Goal: Task Accomplishment & Management: Complete application form

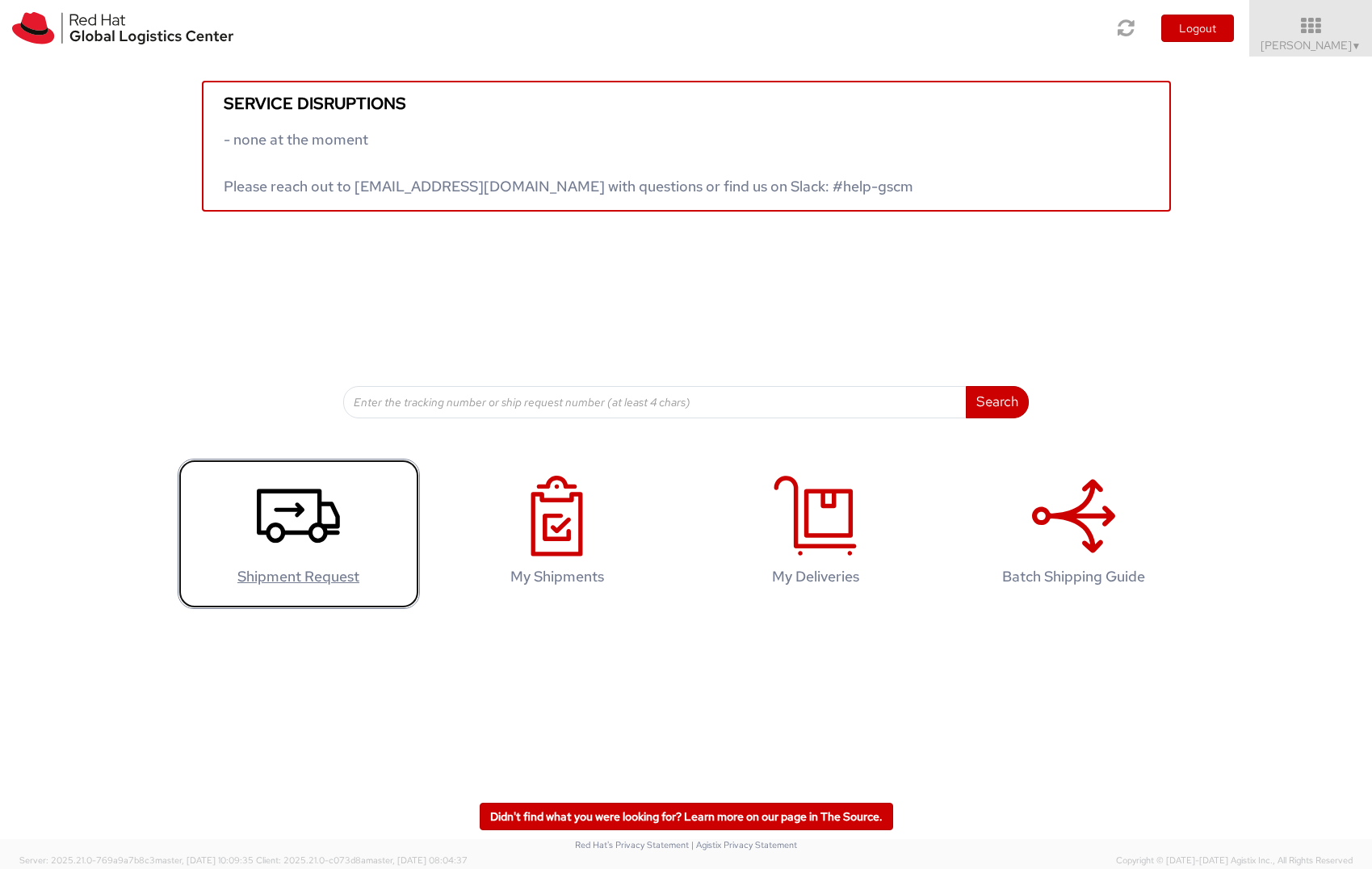
click at [275, 525] on use at bounding box center [298, 516] width 83 height 54
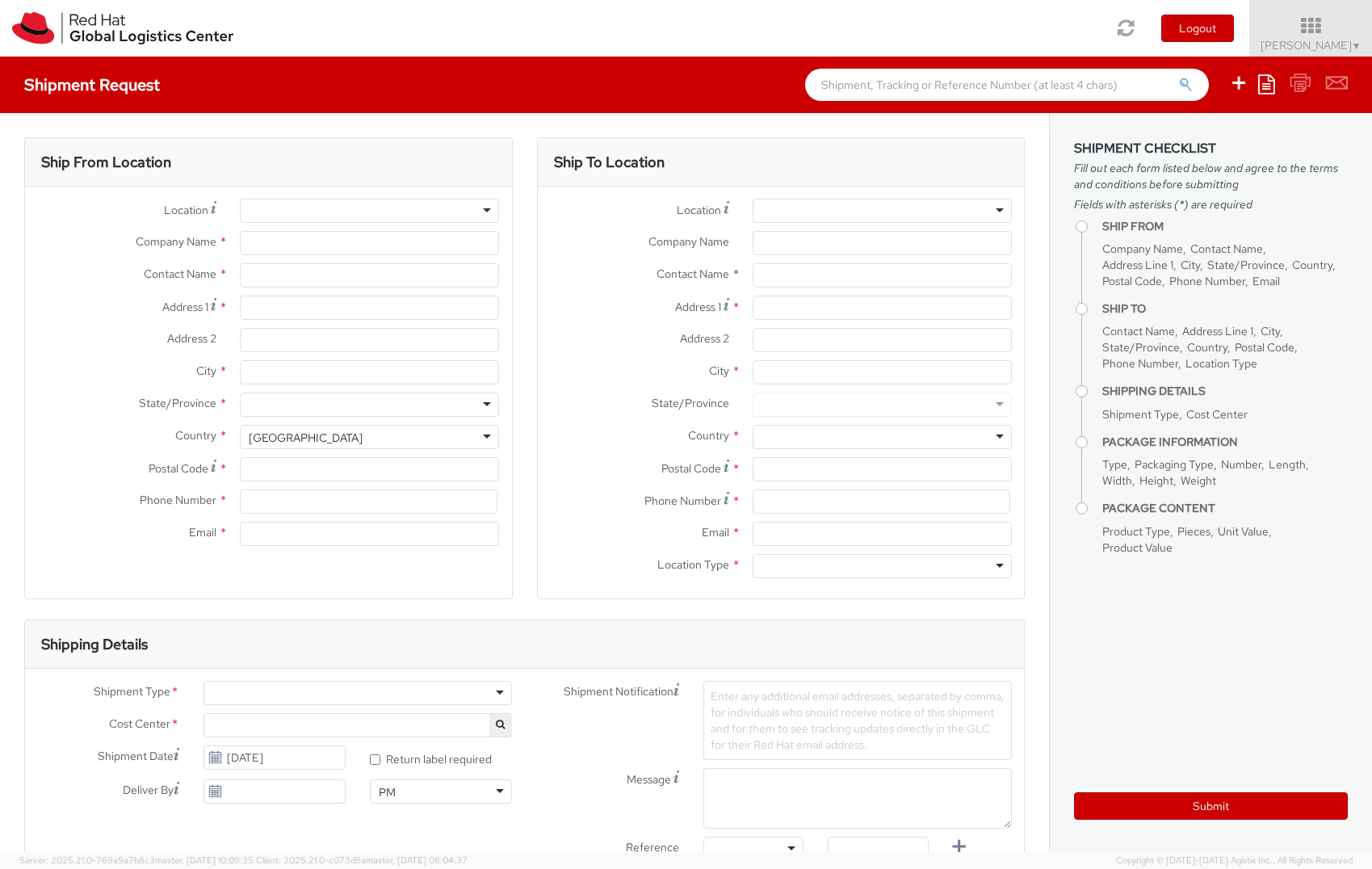
select select
select select "707"
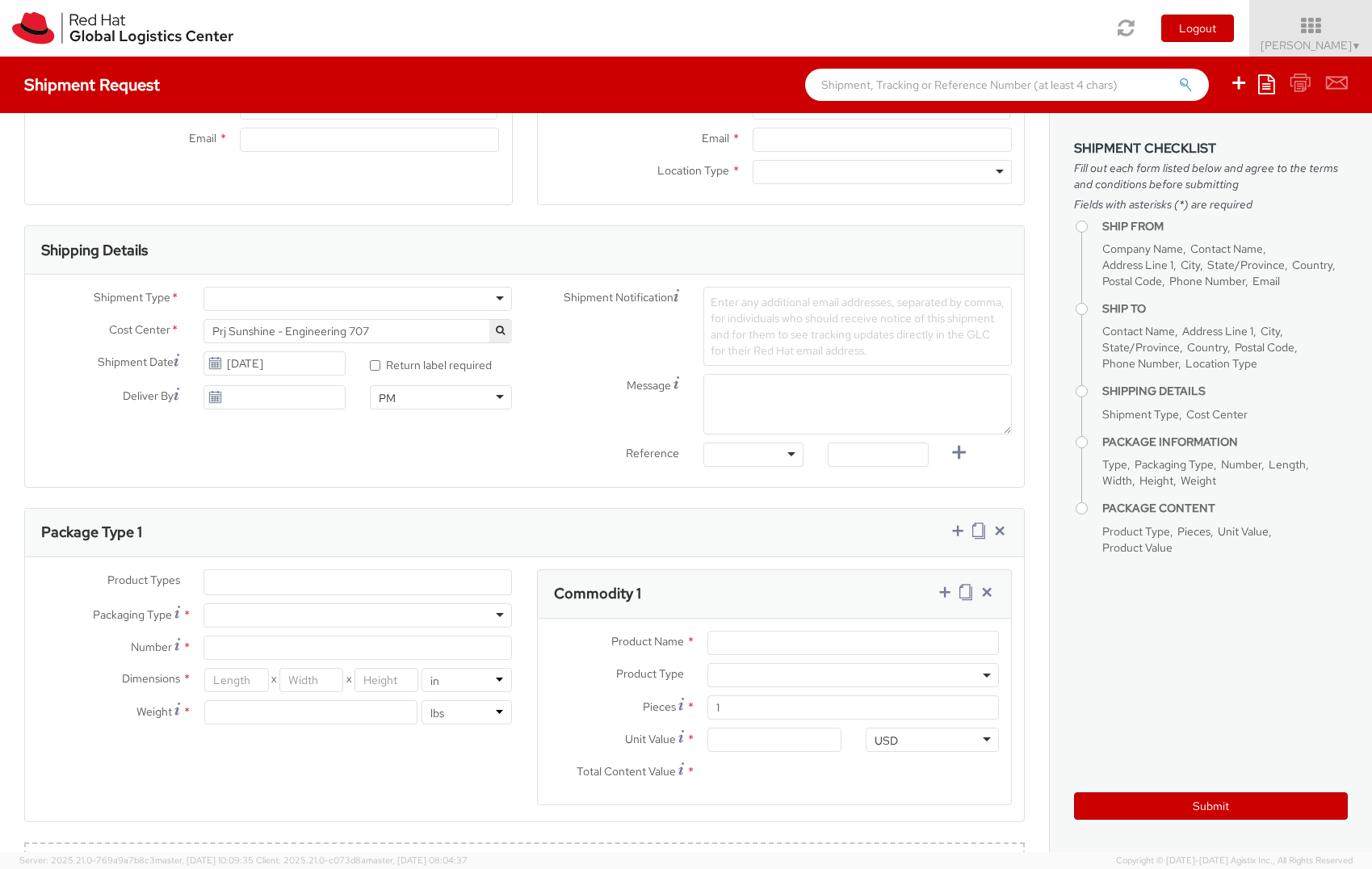
type input "Red Hat Ltd."
type input "[PERSON_NAME]"
type input "Keilaranta 10"
type input "Life Science Center"
type input "ESPOO"
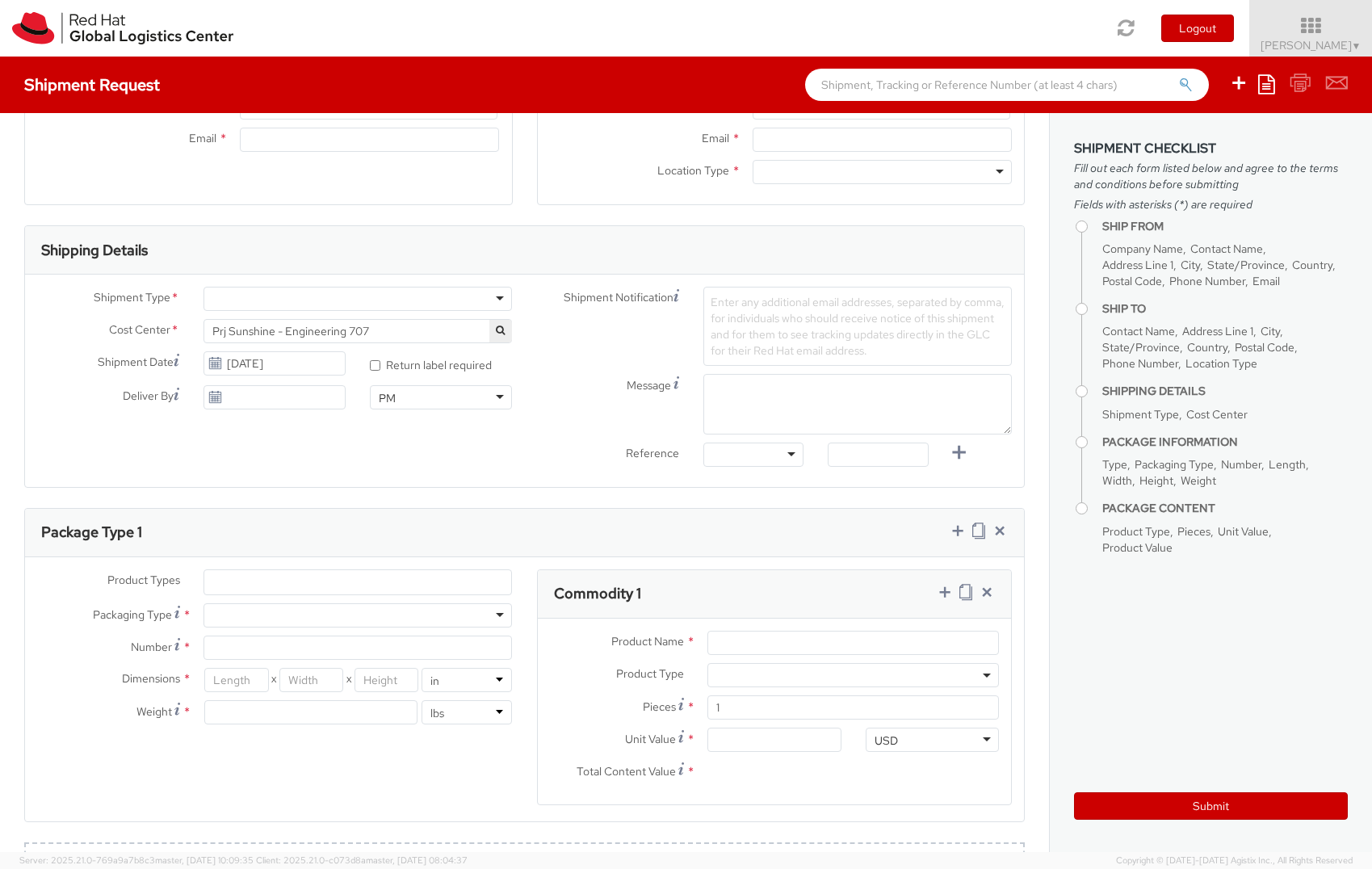
type input "02150"
type input "mvaskima@redhat.com"
select select "CM"
select select "KGS"
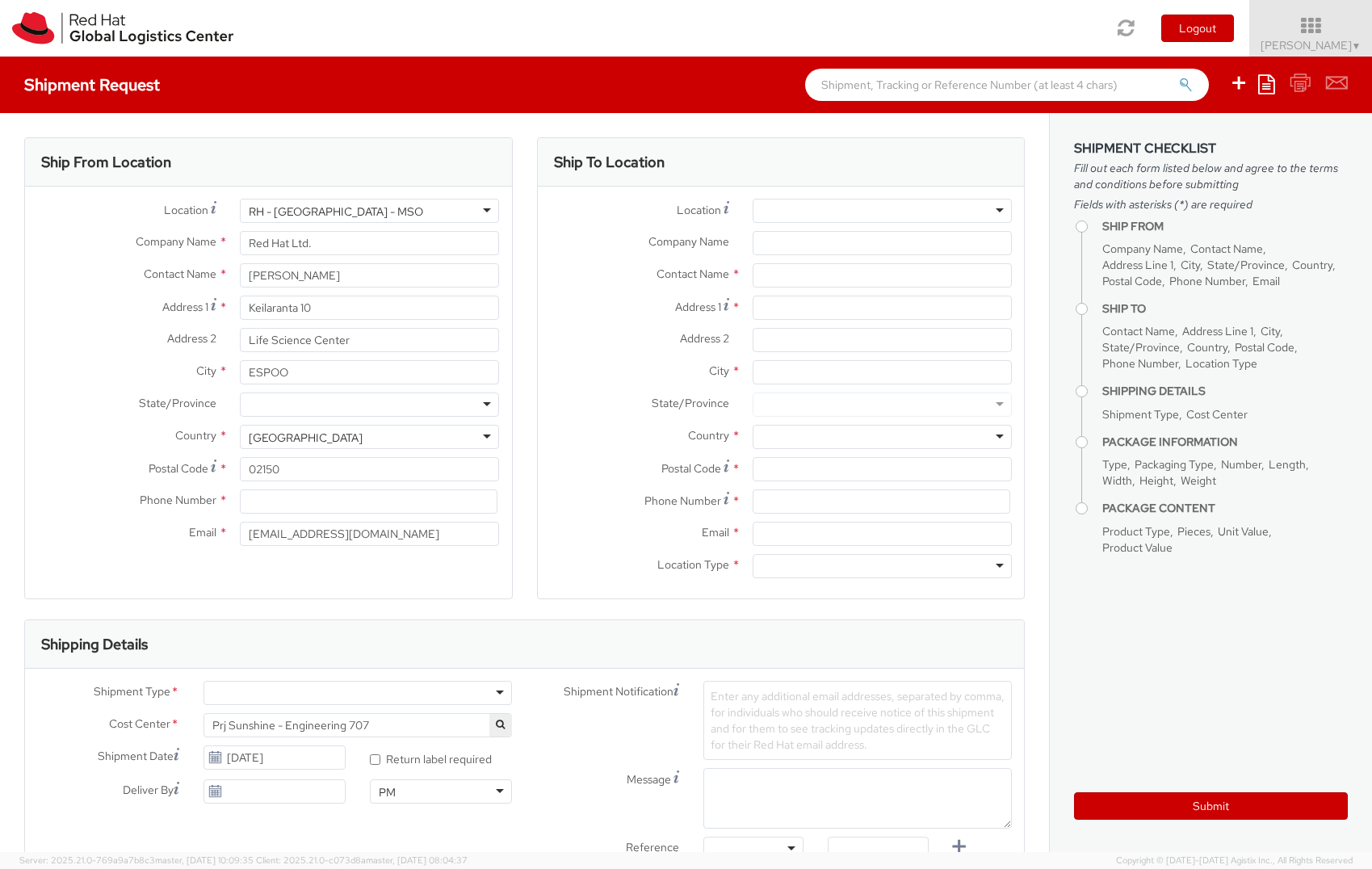
click at [821, 217] on div at bounding box center [883, 210] width 260 height 24
type input "Z"
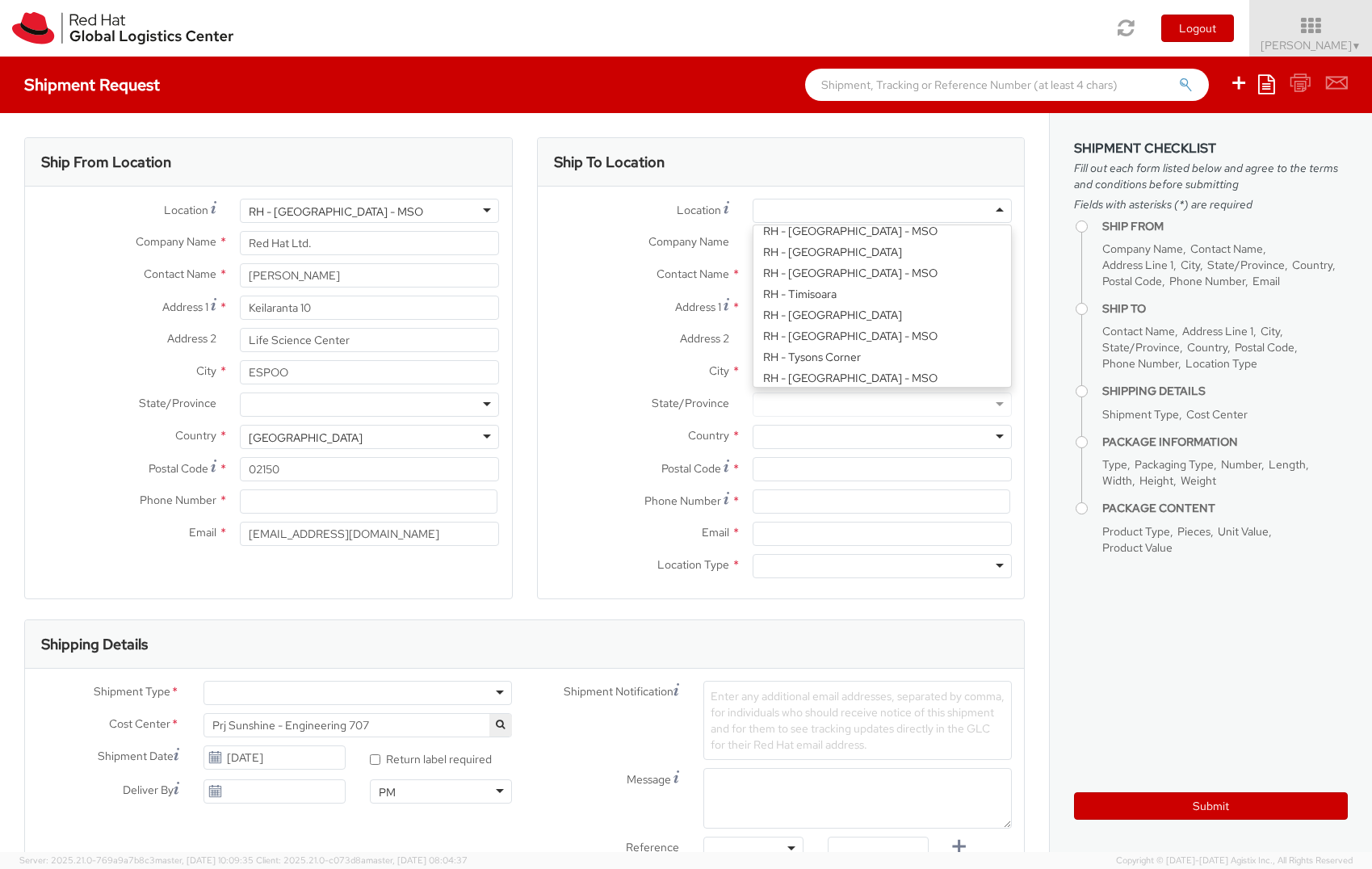
scroll to position [4, 0]
paste input "TPB-B in Brno"
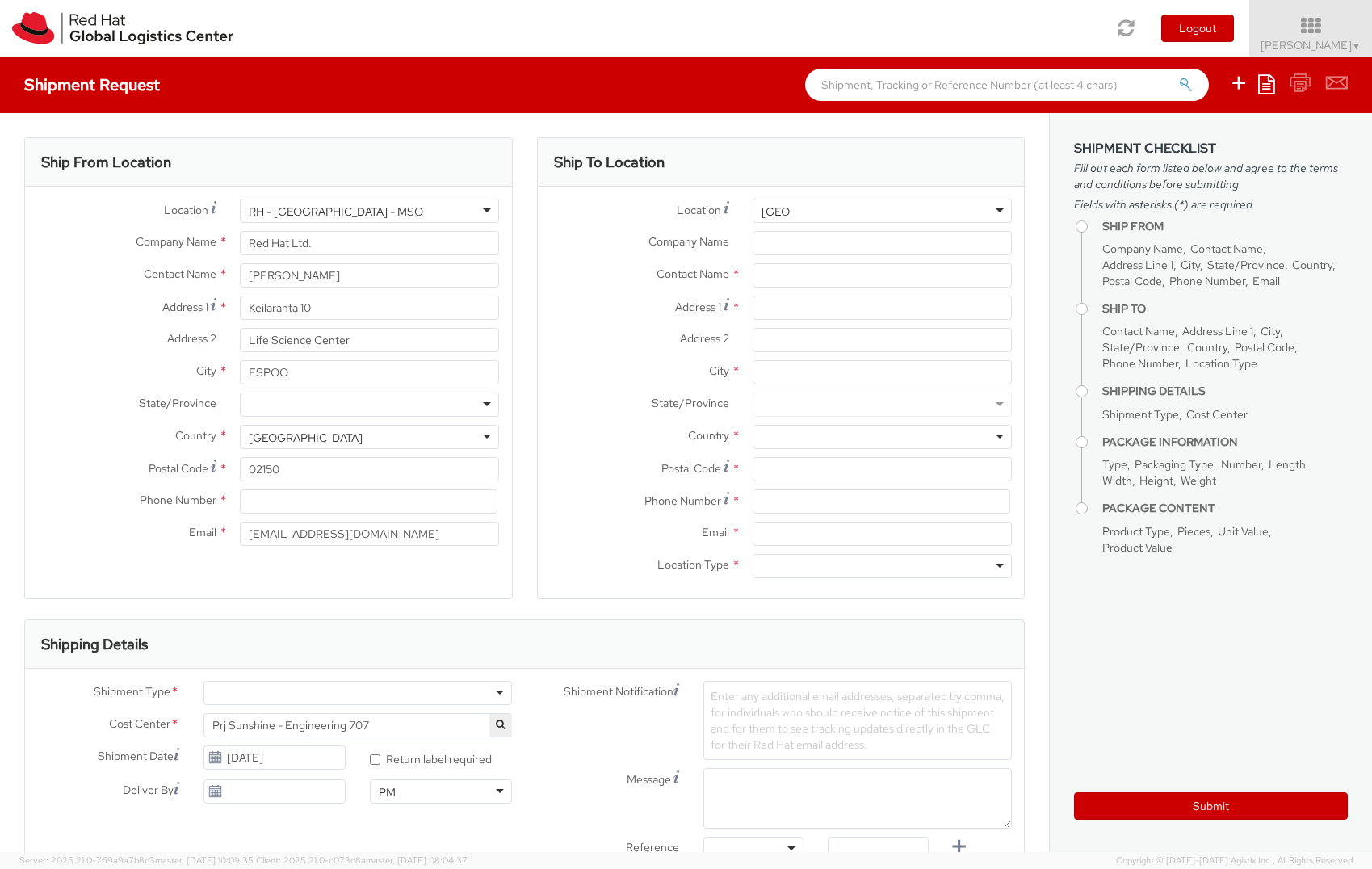
scroll to position [0, 0]
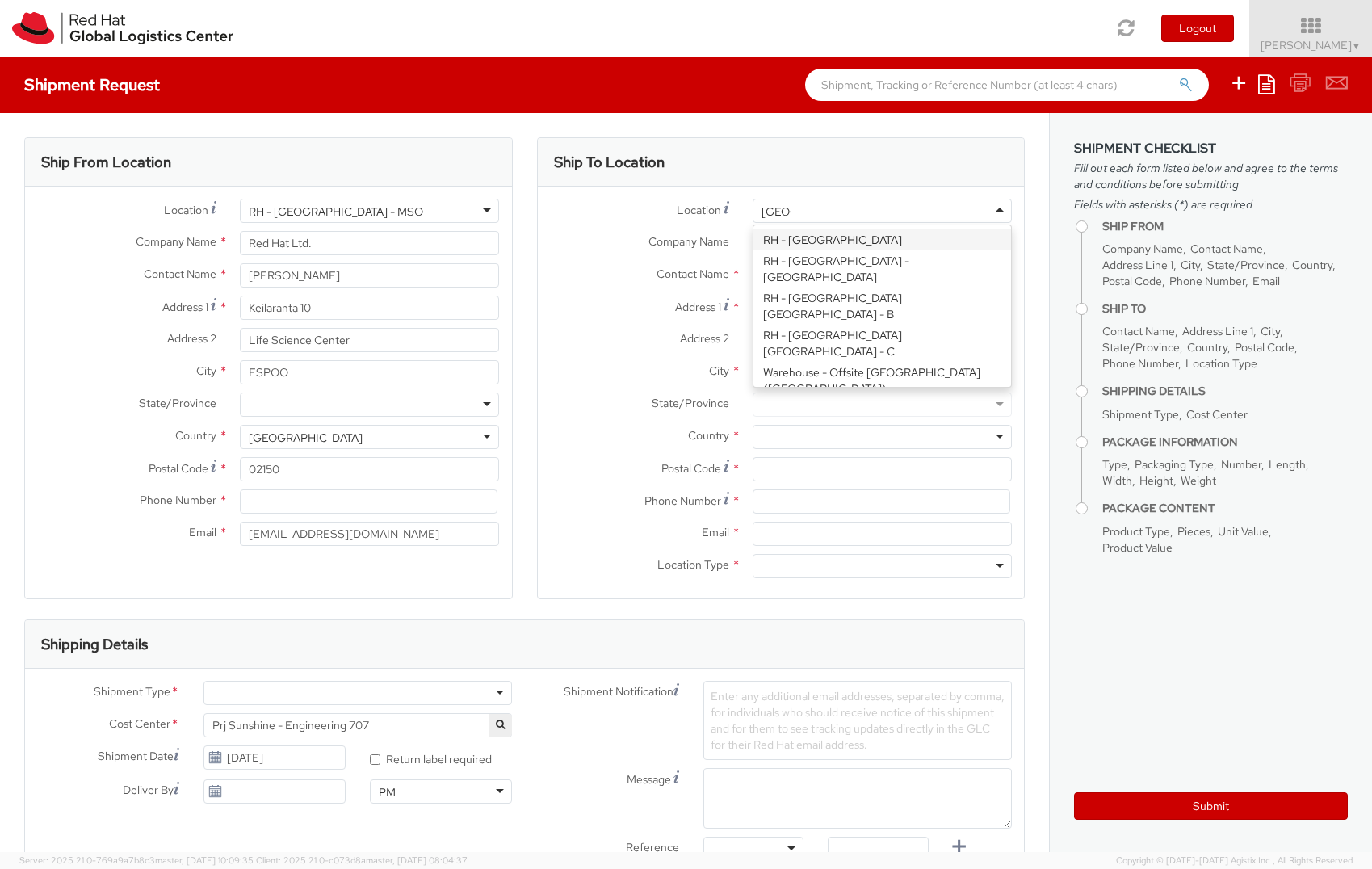
type input "Brno"
paste input "TPB-B in Brno"
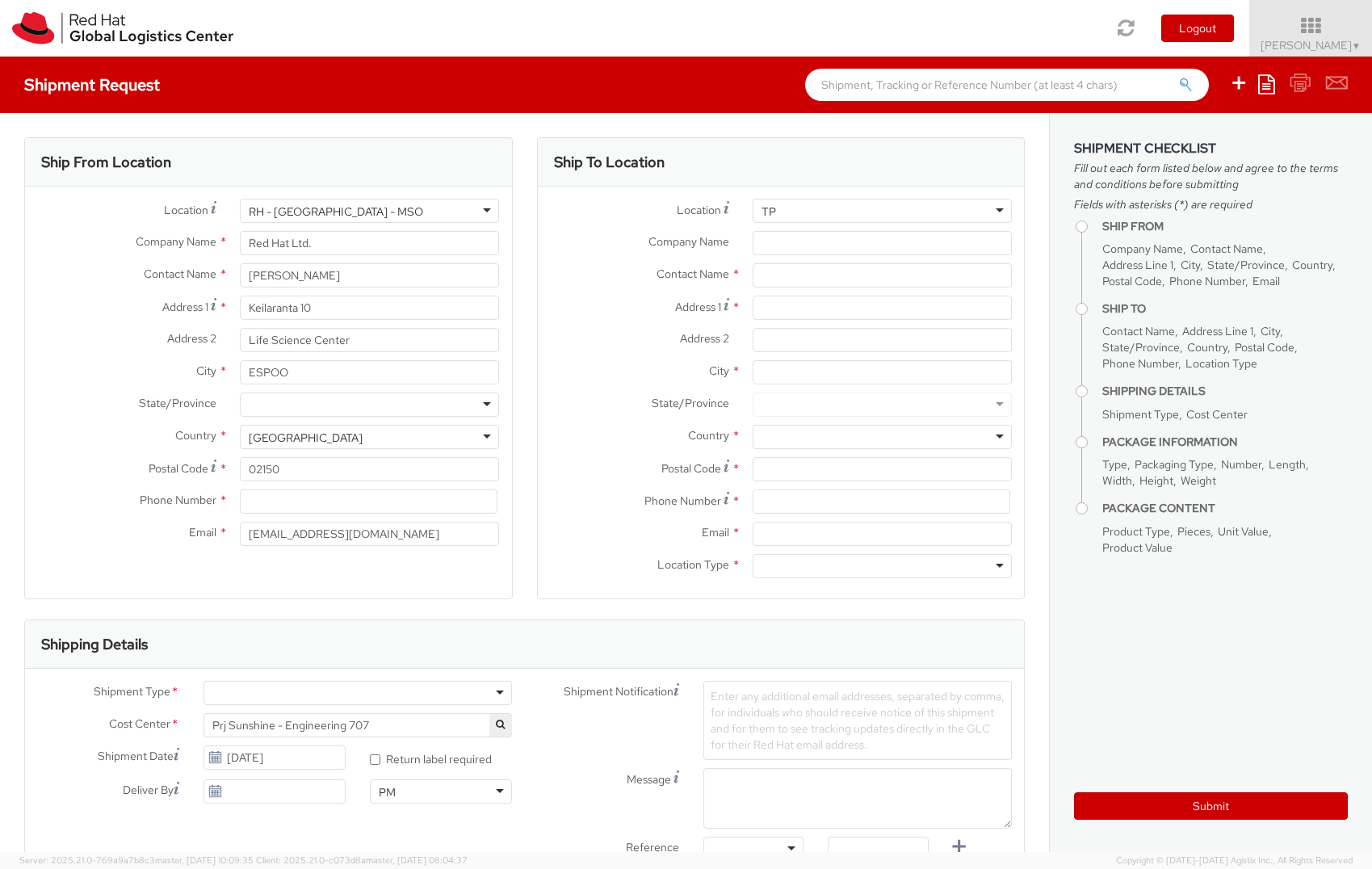
type input "T"
type input "Bro"
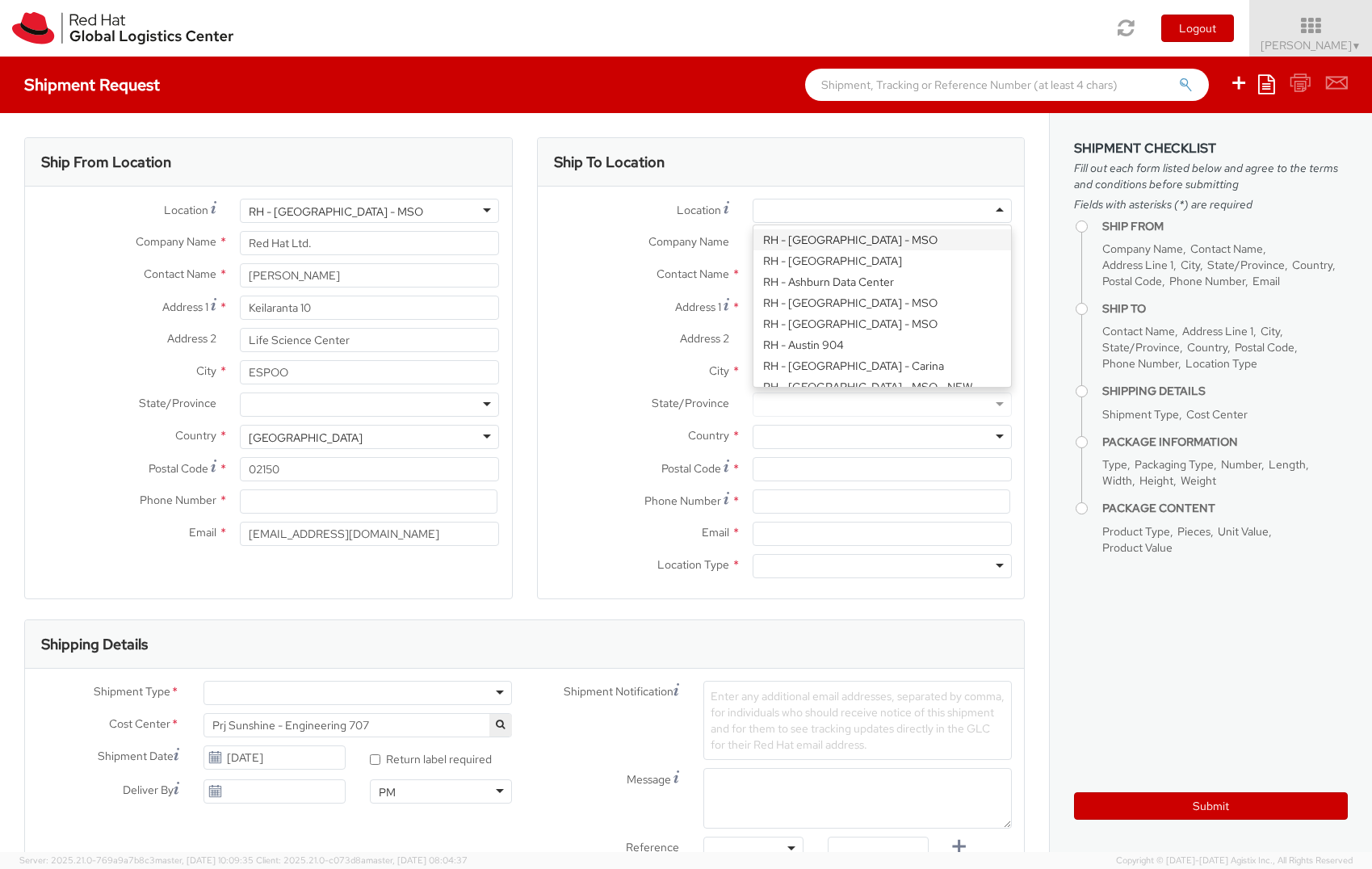
paste input "TPB-B in Brno"
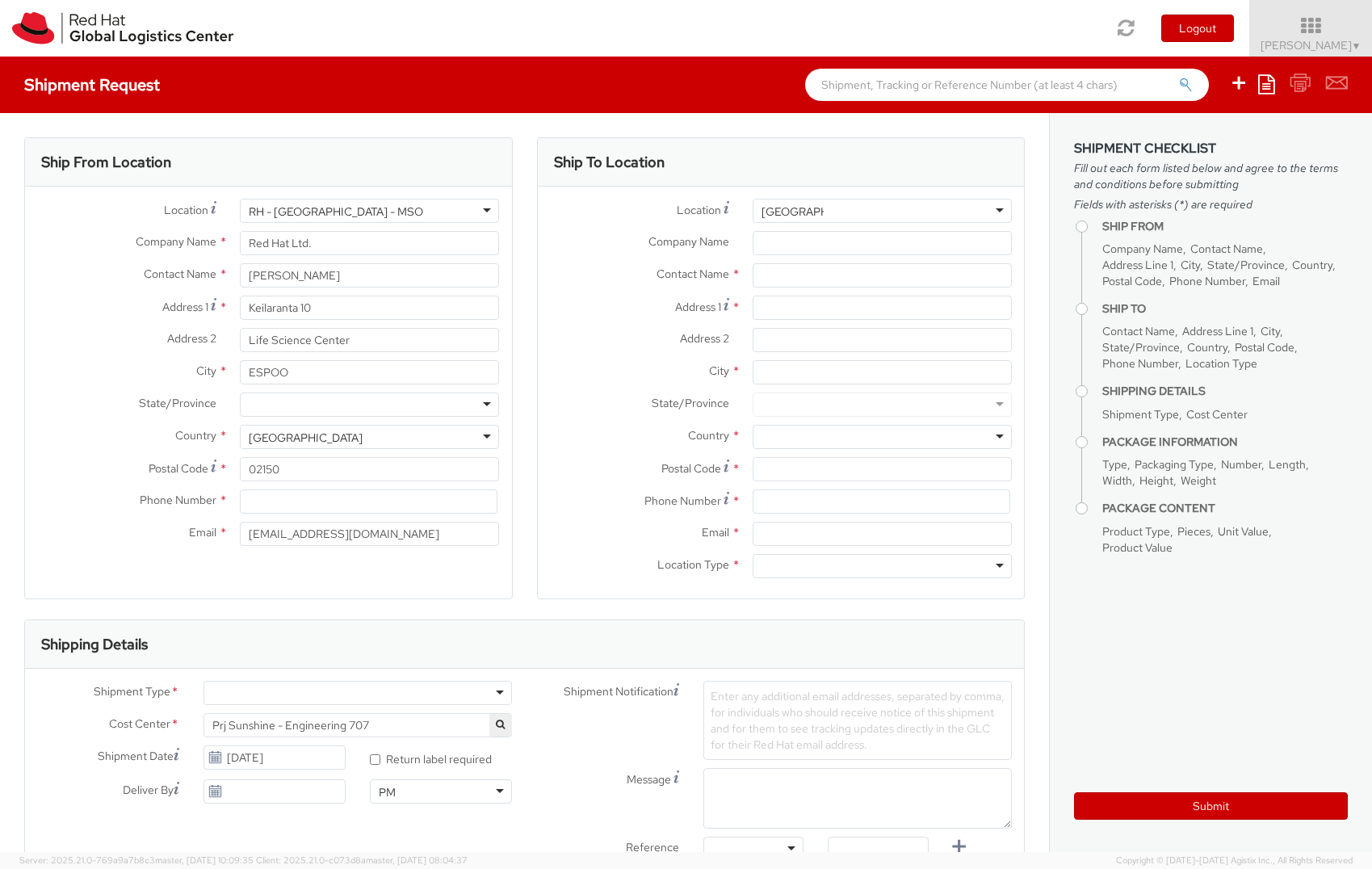
type input "Brno"
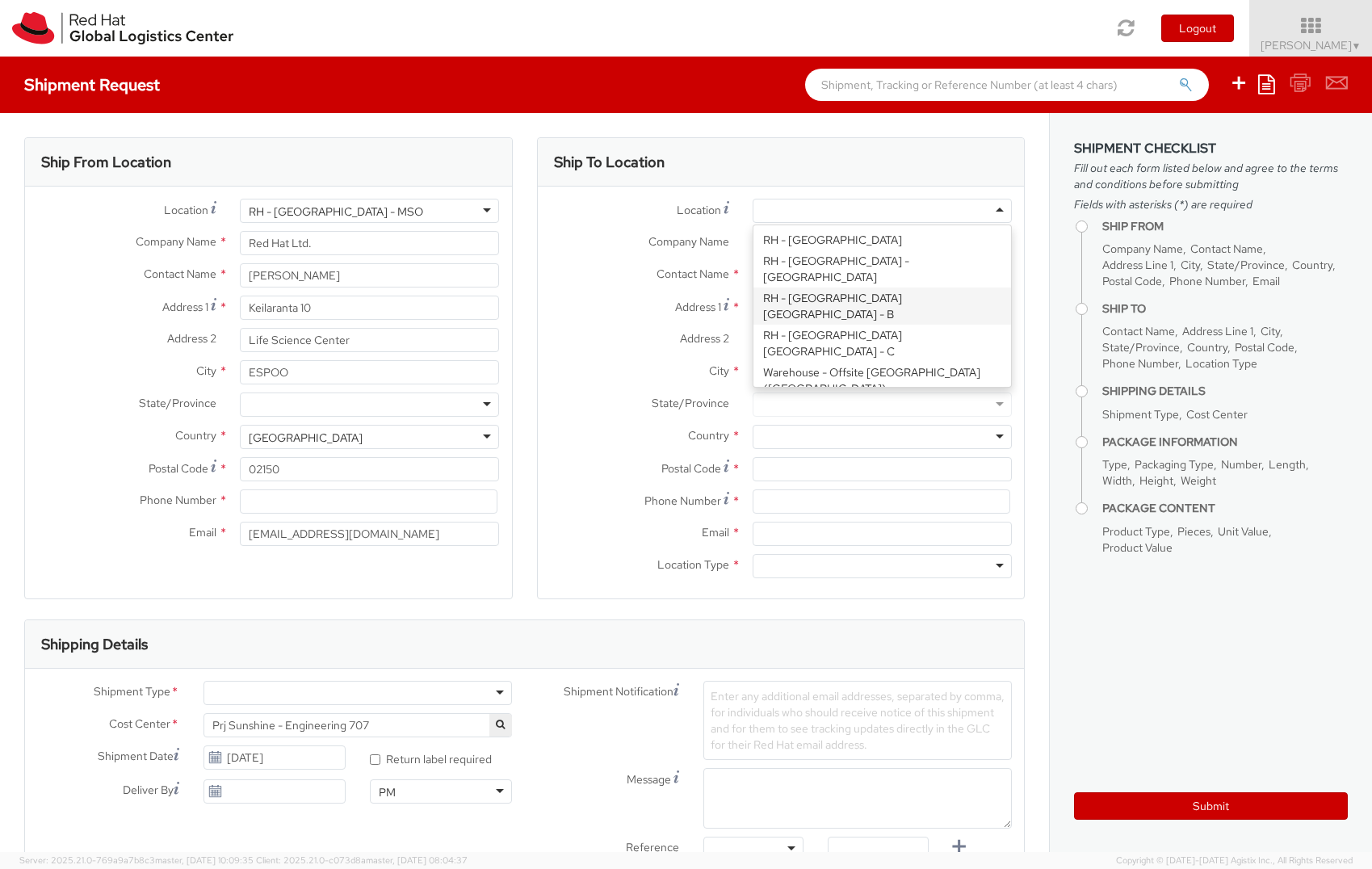
type input "Red Hat Czech s.r.o."
type input "Purkynova 647/111"
type input "BRNO"
type input "621 00"
type input "420 532 294 555"
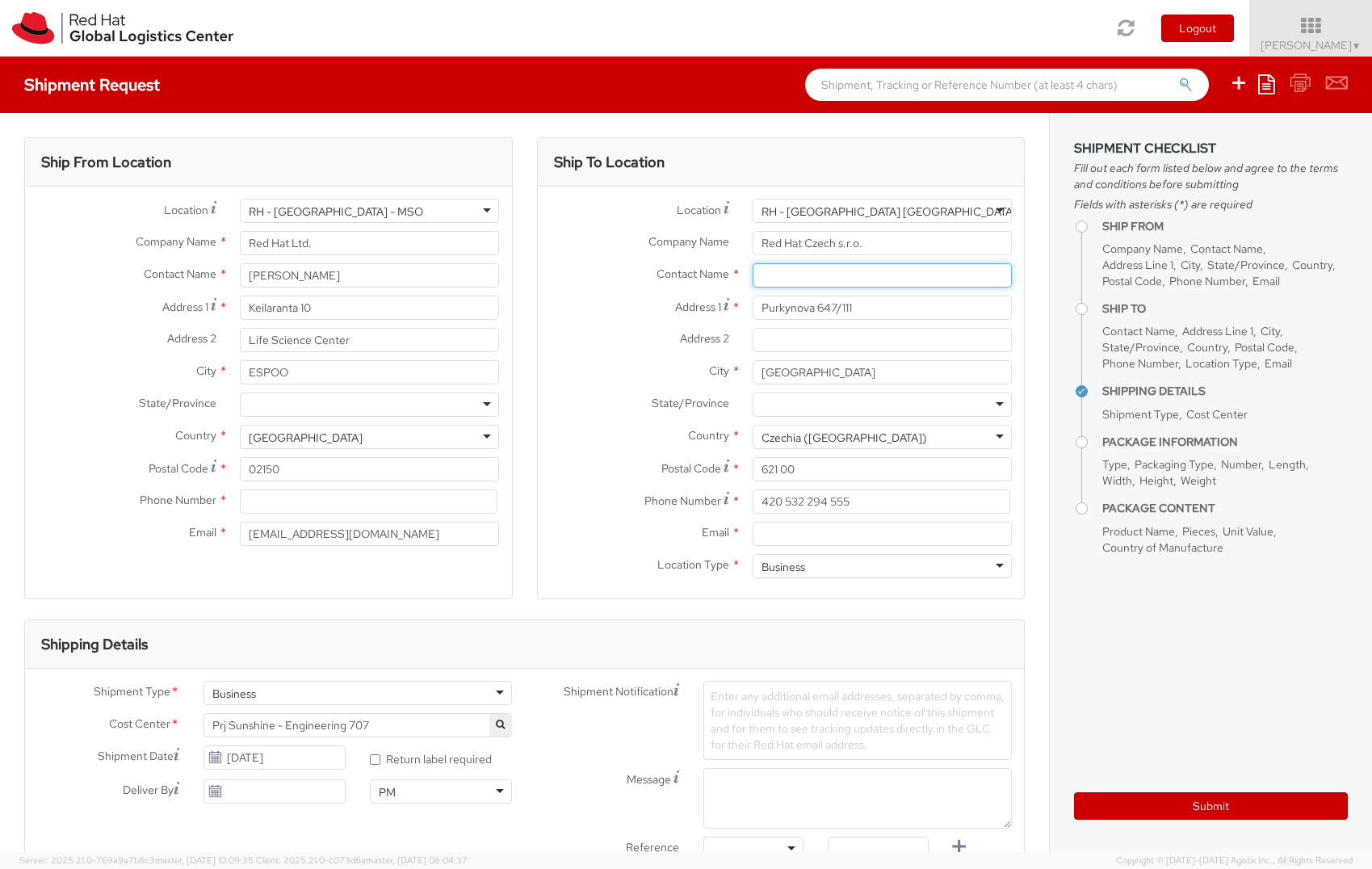
click at [792, 282] on input "text" at bounding box center [883, 275] width 260 height 24
paste input "IT - Endpoint Systems"
type input "IT - Endpoint Systems"
click at [767, 340] on input "Address 2 *" at bounding box center [883, 340] width 260 height 24
click at [267, 504] on input at bounding box center [369, 501] width 258 height 24
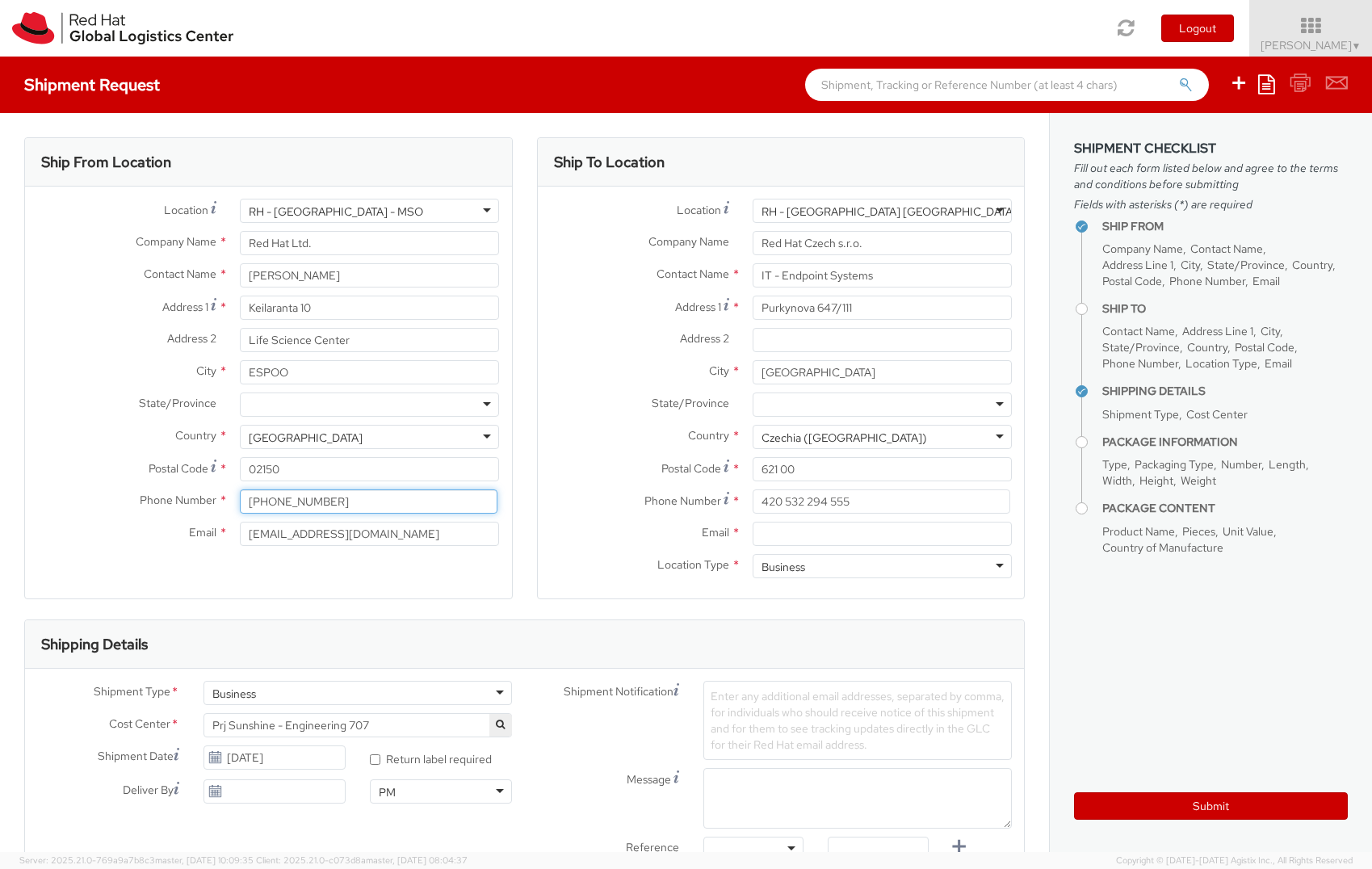
type input "+358503719946"
click at [60, 466] on label "Postal Code *" at bounding box center [126, 468] width 203 height 22
click at [240, 466] on input "02150" at bounding box center [370, 469] width 260 height 24
click at [823, 543] on input "Email *" at bounding box center [883, 534] width 260 height 24
paste input "laptop-return@redhat.com"
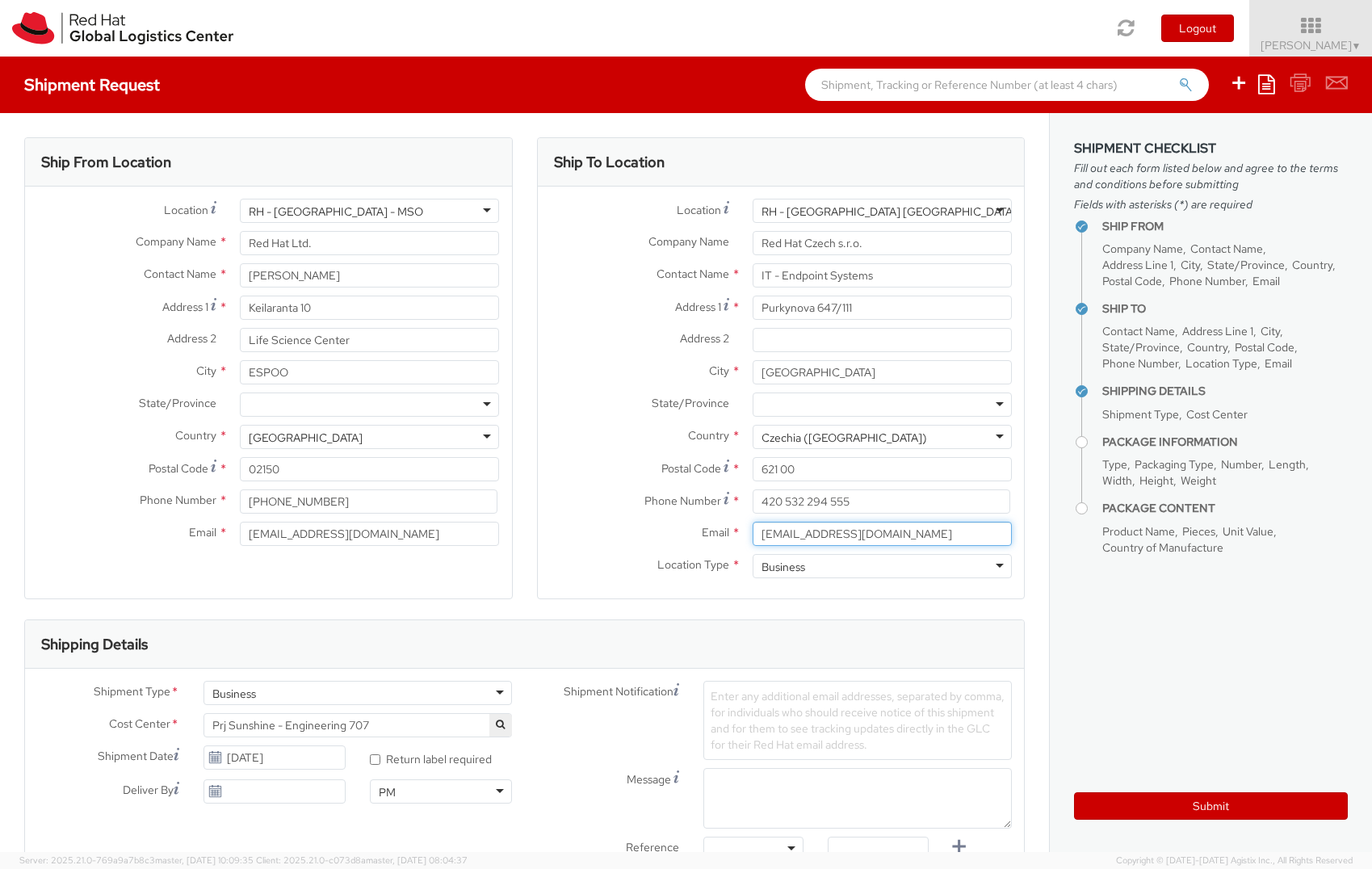
type input "laptop-return@redhat.com"
click at [553, 433] on label "Country *" at bounding box center [639, 434] width 203 height 21
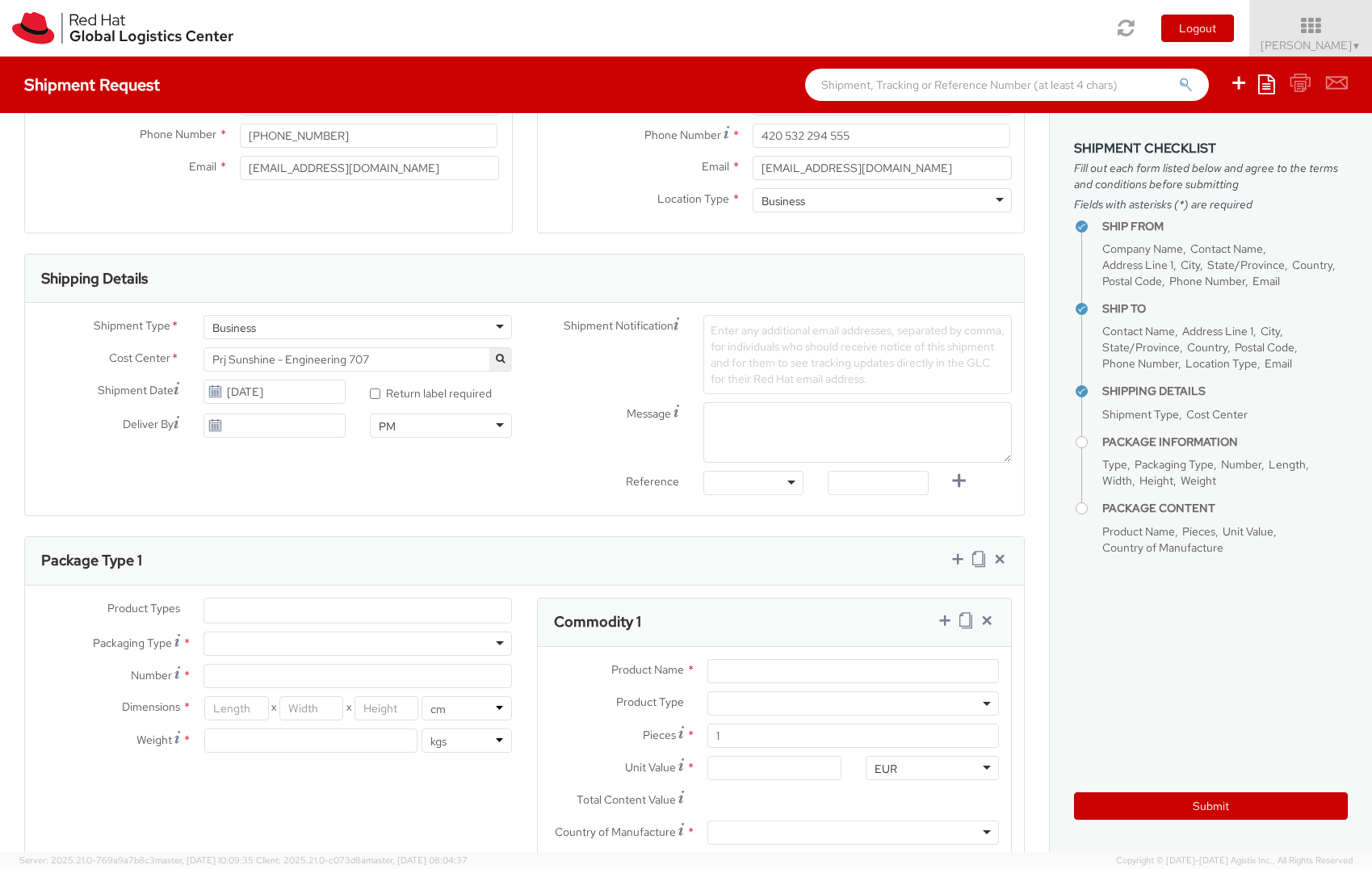
scroll to position [404, 0]
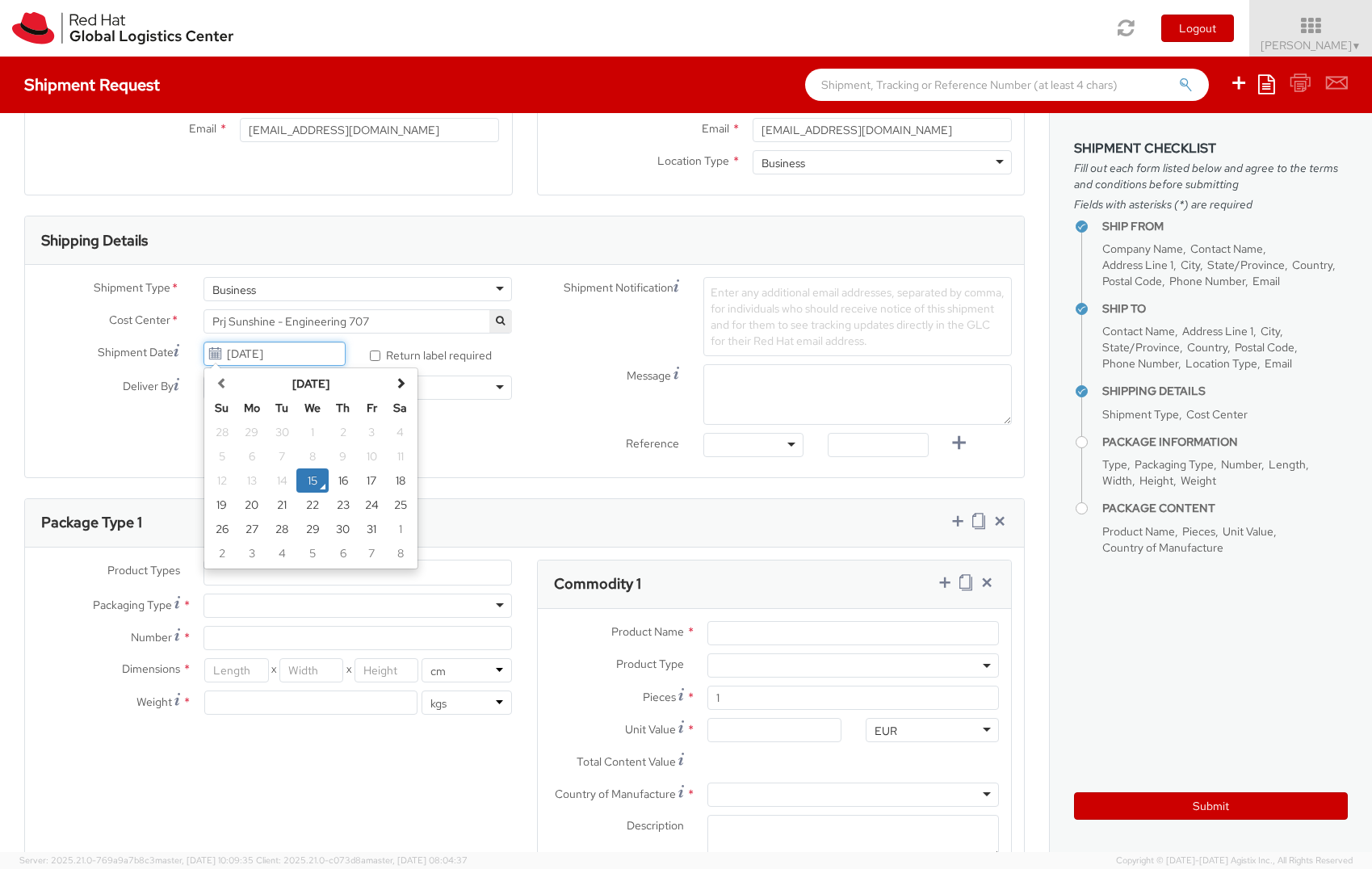
click at [249, 347] on input "10/15/2025" at bounding box center [275, 353] width 142 height 24
click at [344, 485] on td "16" at bounding box center [343, 480] width 29 height 24
type input "10/16/2025"
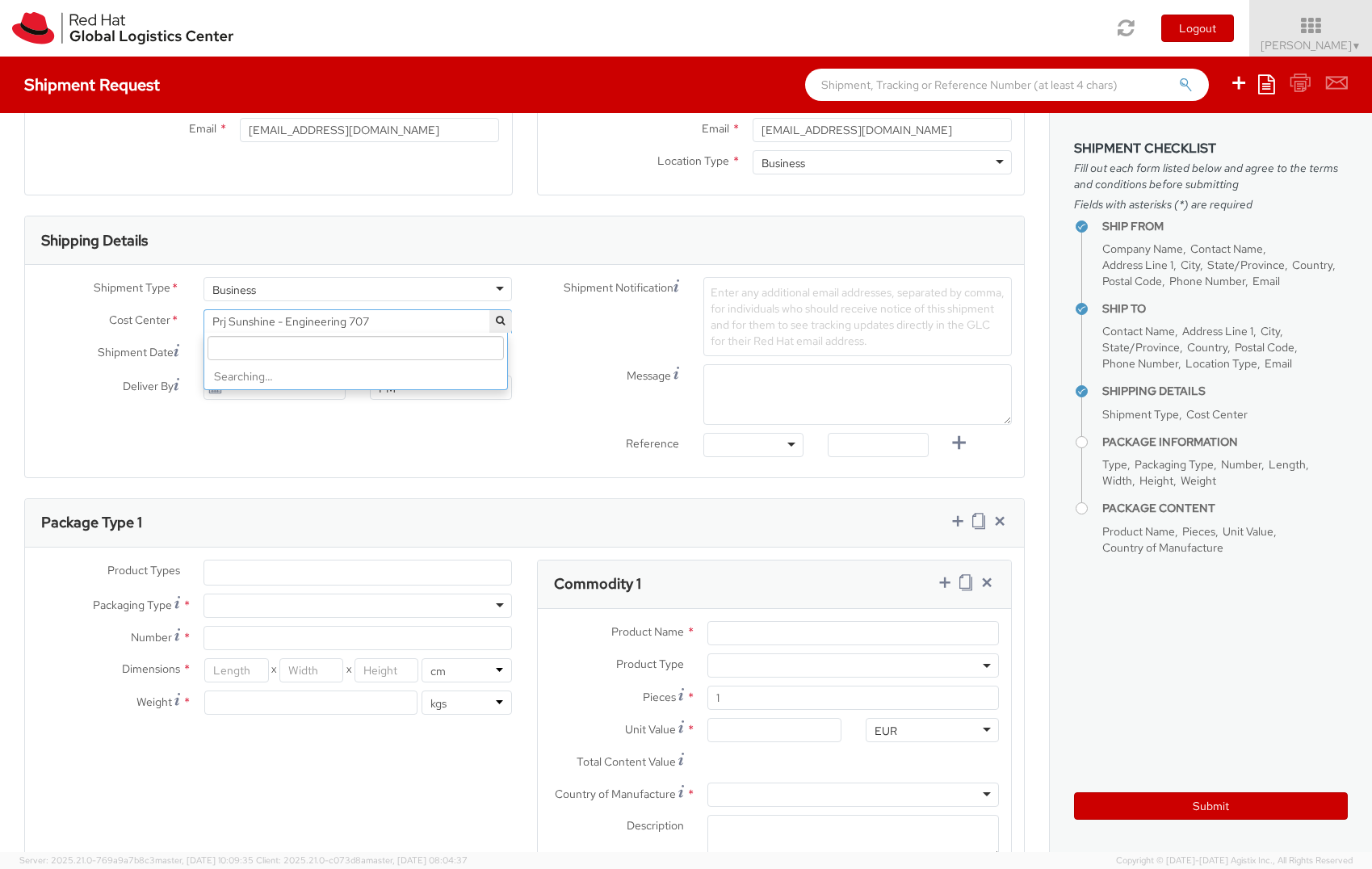
click at [433, 318] on span "Prj Sunshine - Engineering 707" at bounding box center [358, 322] width 291 height 14
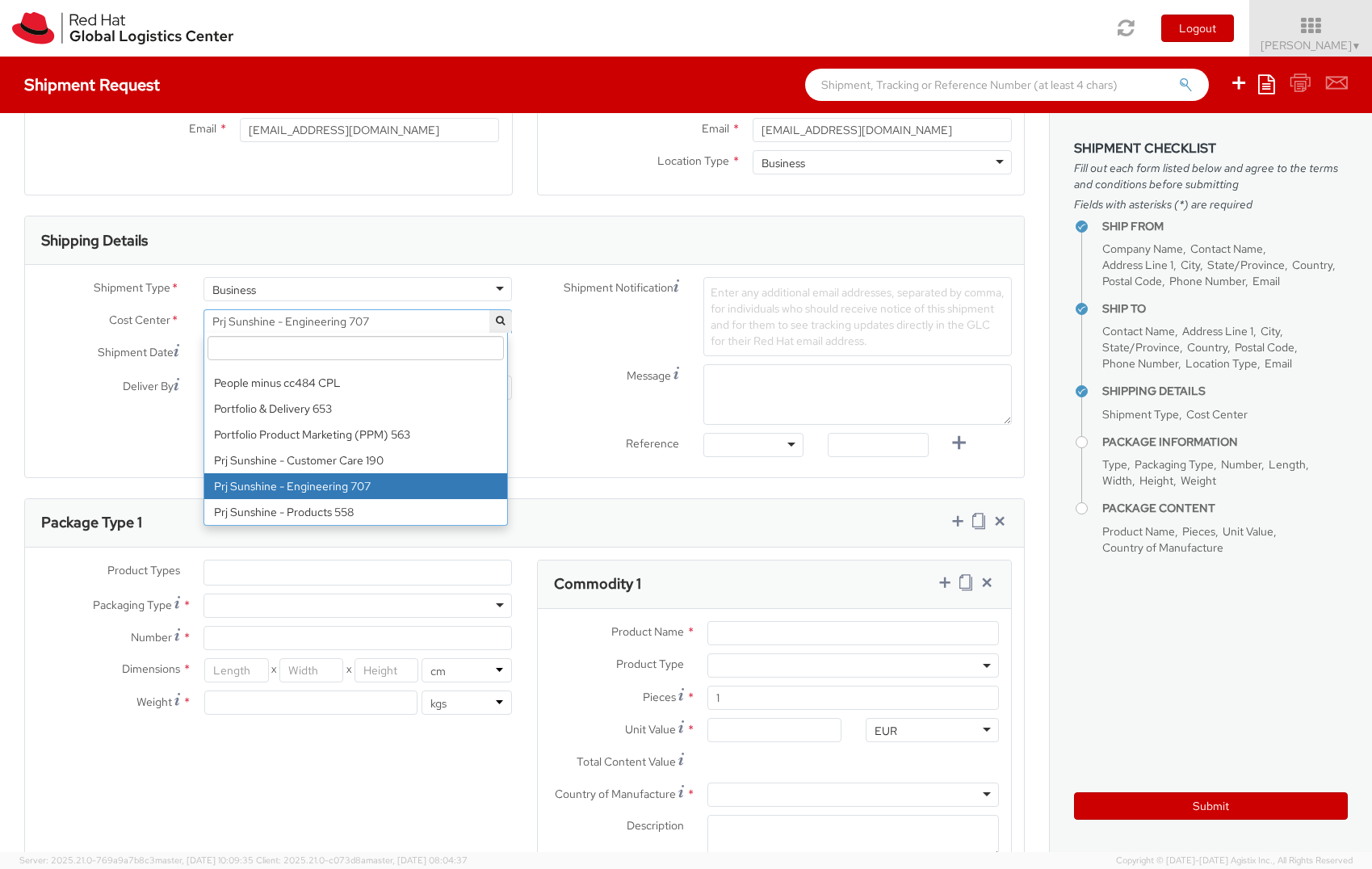
click at [383, 343] on input "search" at bounding box center [355, 348] width 297 height 24
type input "IT Fixed"
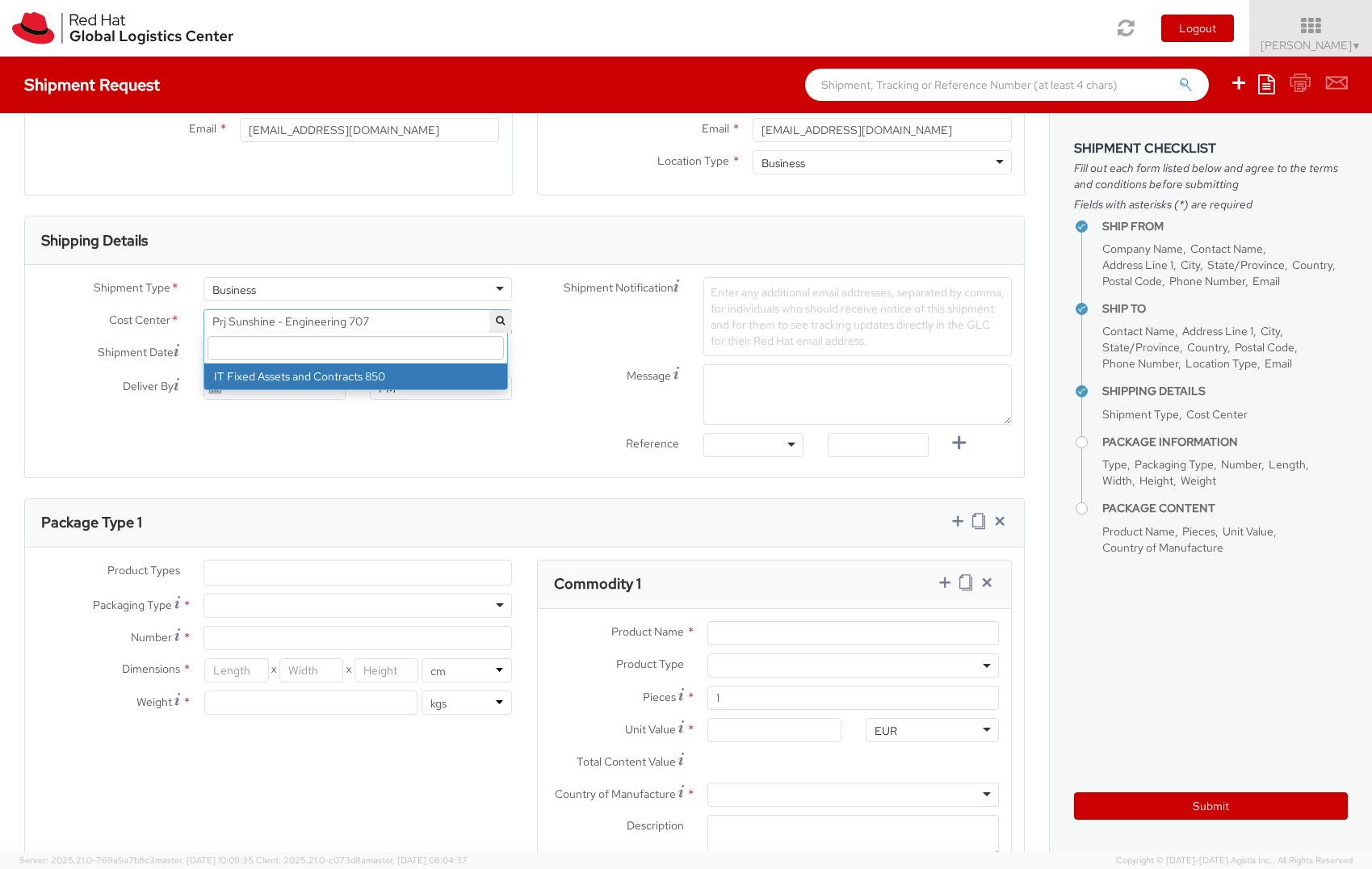
select select "850"
click at [780, 303] on span "Enter any additional email addresses, separated by comma, for individuals who s…" at bounding box center [857, 316] width 294 height 63
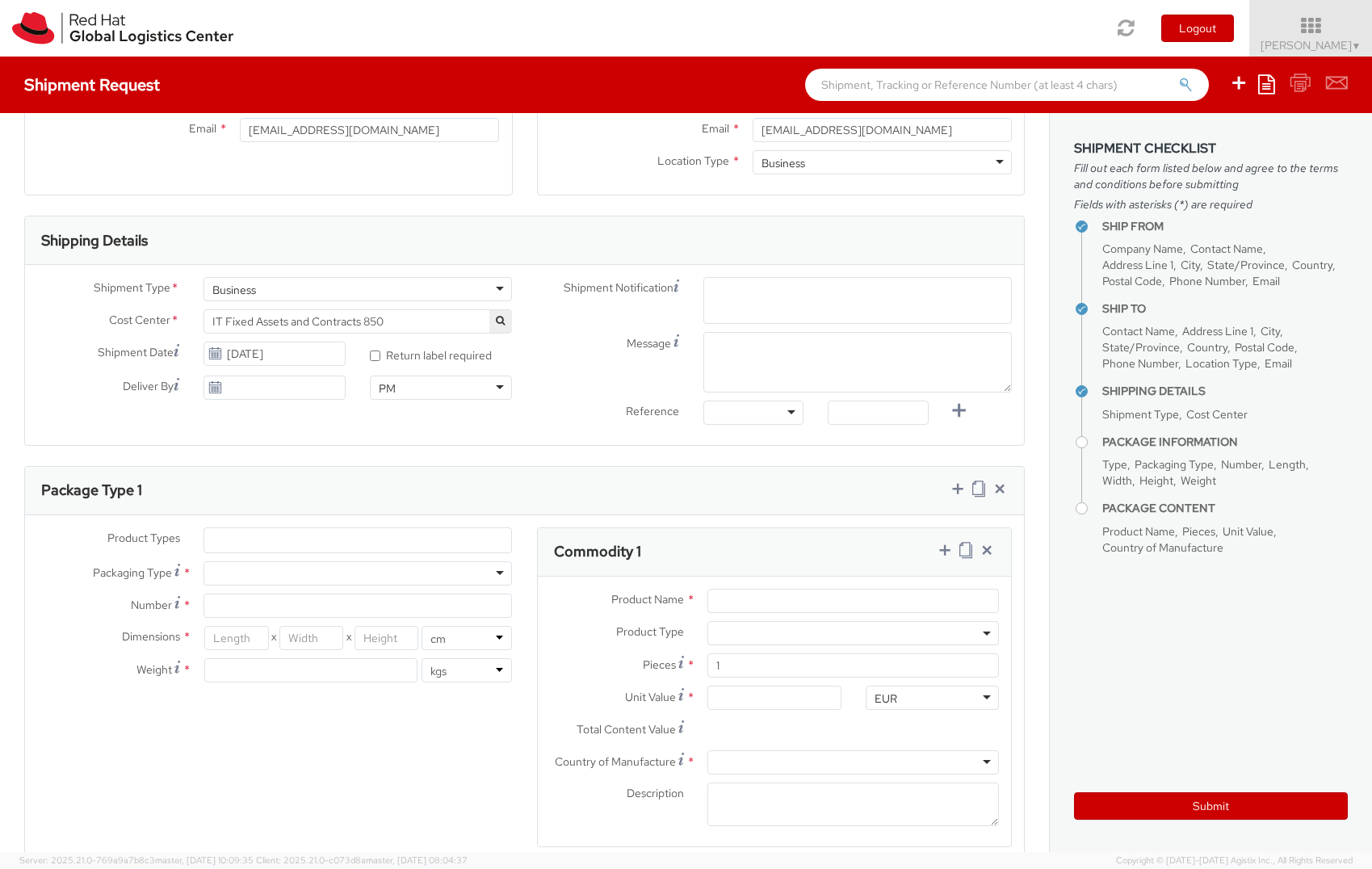
paste input "emea-eshub@redhat.com"
type input "emea-eshub@redhat.com"
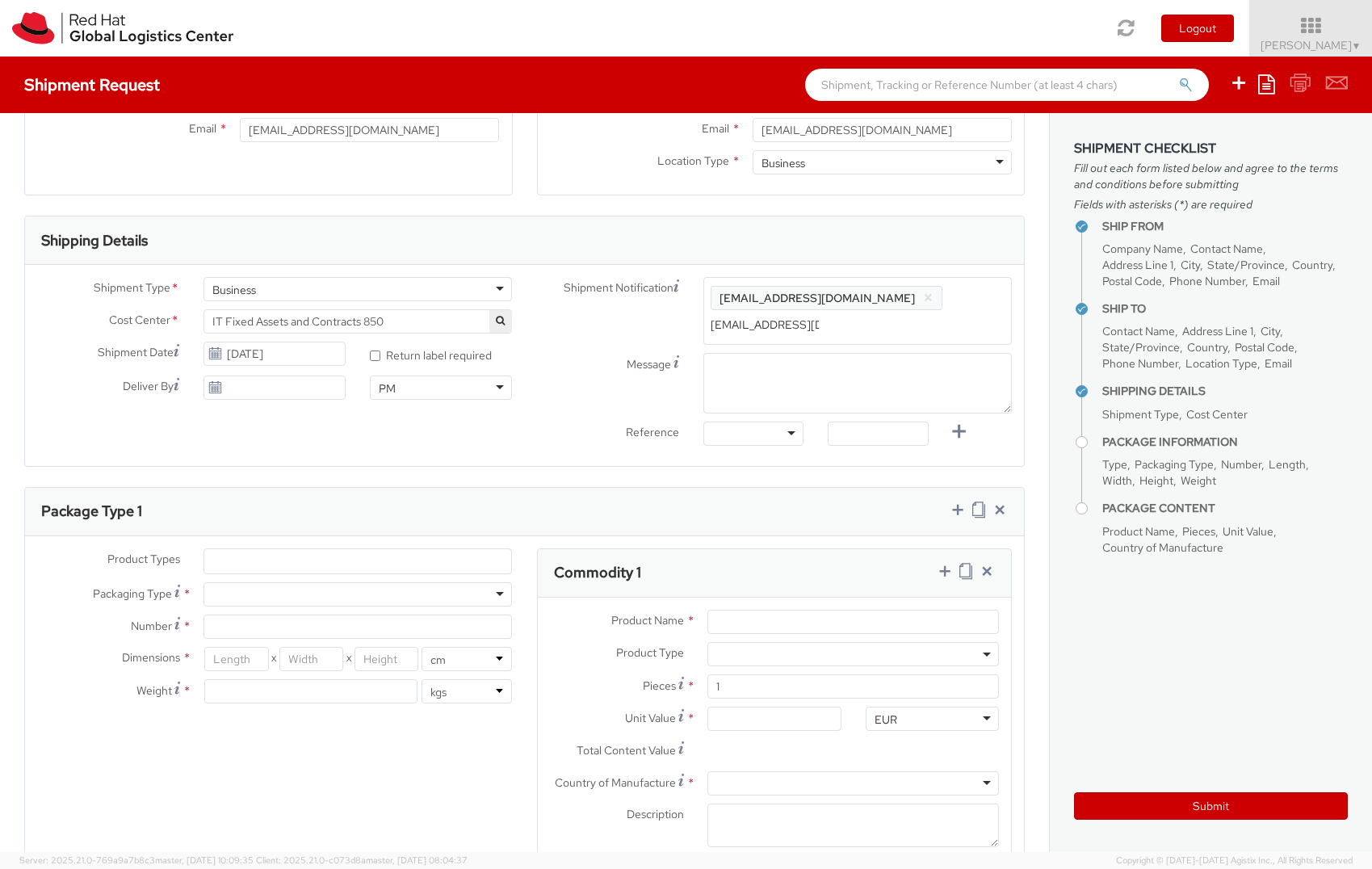
type input "mvaskima@redhat.com"
click at [1135, 692] on aside "Shipment Checklist Fill out each form listed below and agree to the terms and c…" at bounding box center [1211, 482] width 323 height 739
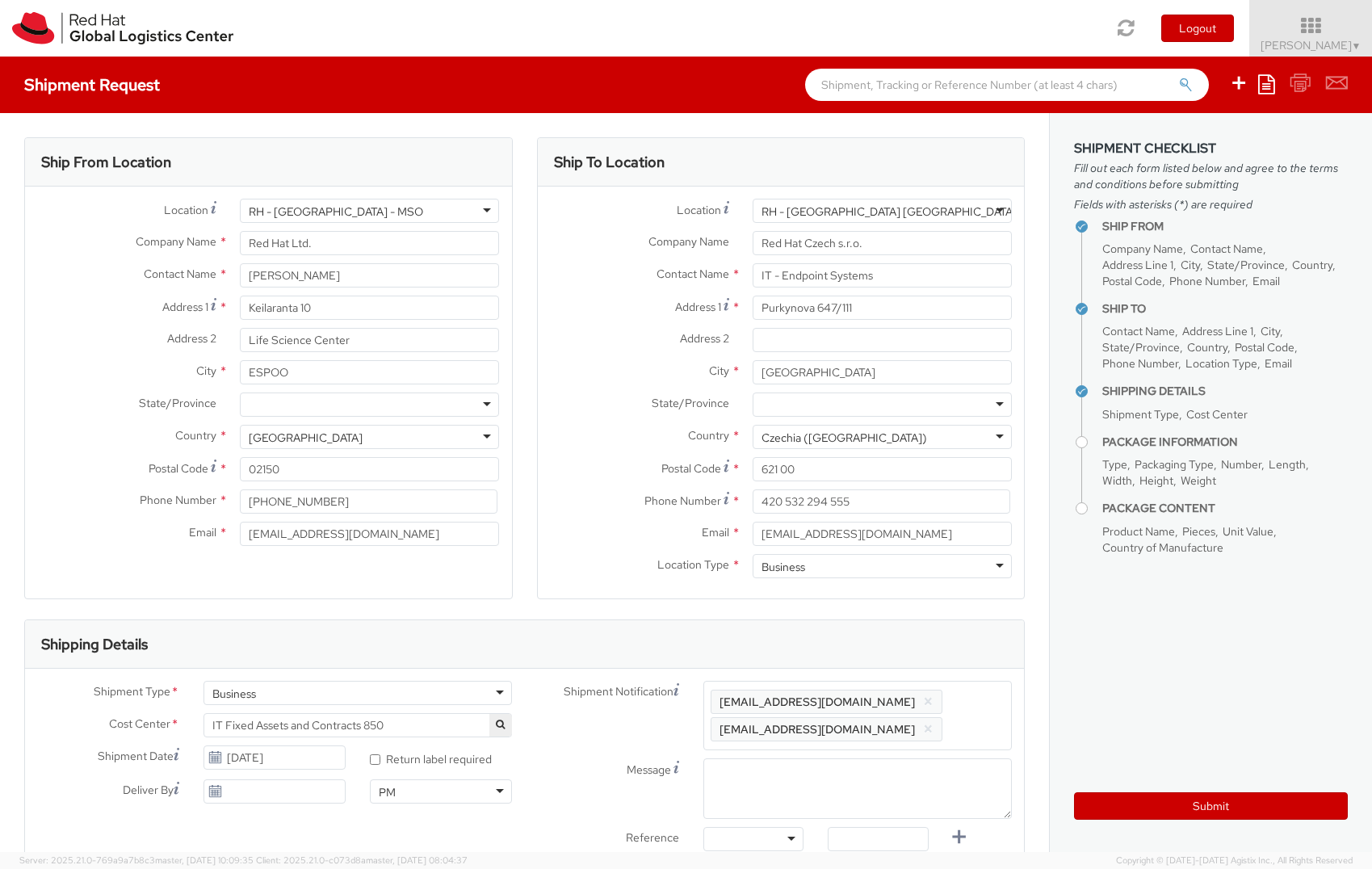
scroll to position [404, 0]
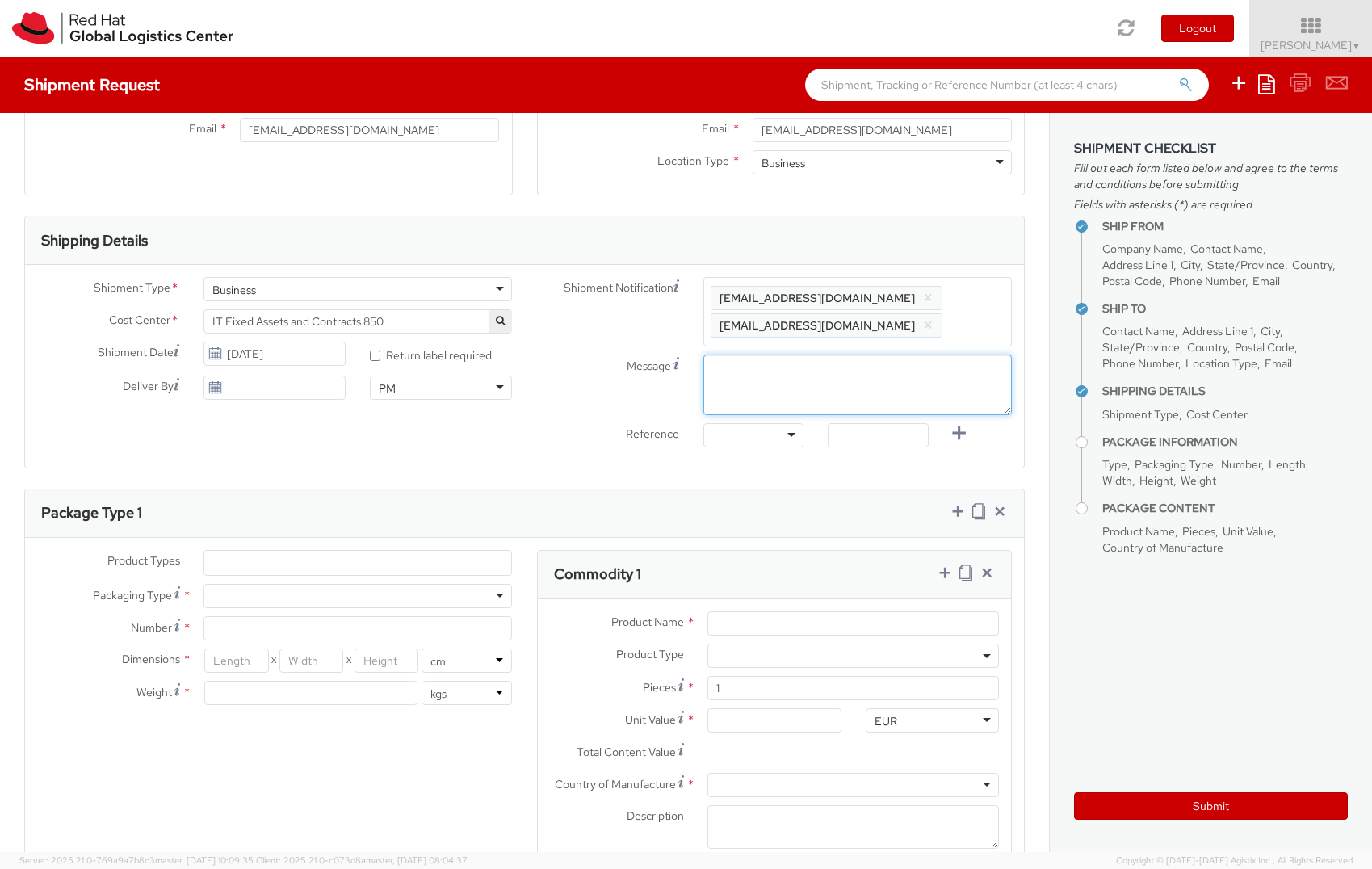
click at [861, 400] on textarea "Message" at bounding box center [857, 384] width 308 height 60
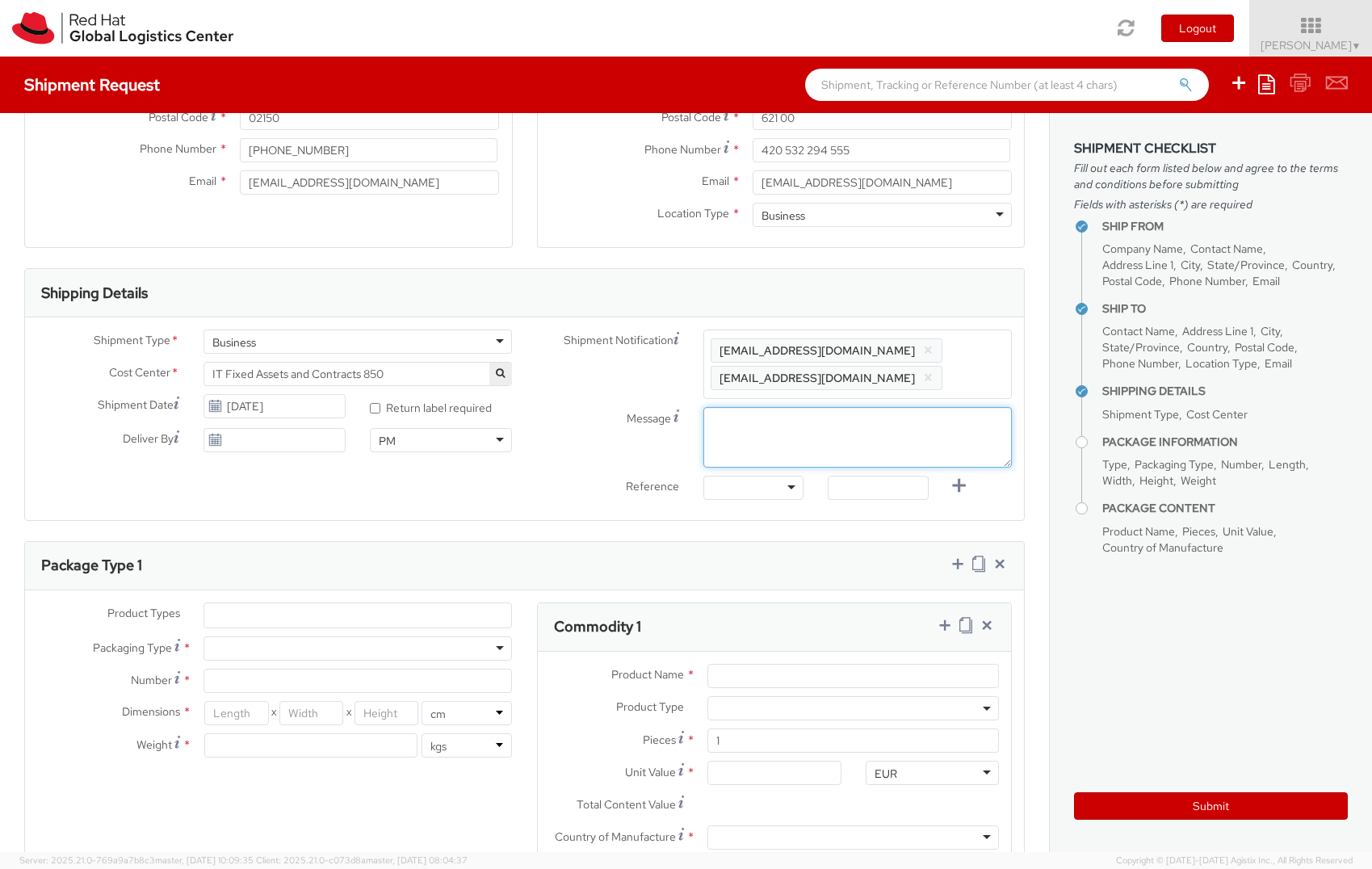
scroll to position [323, 0]
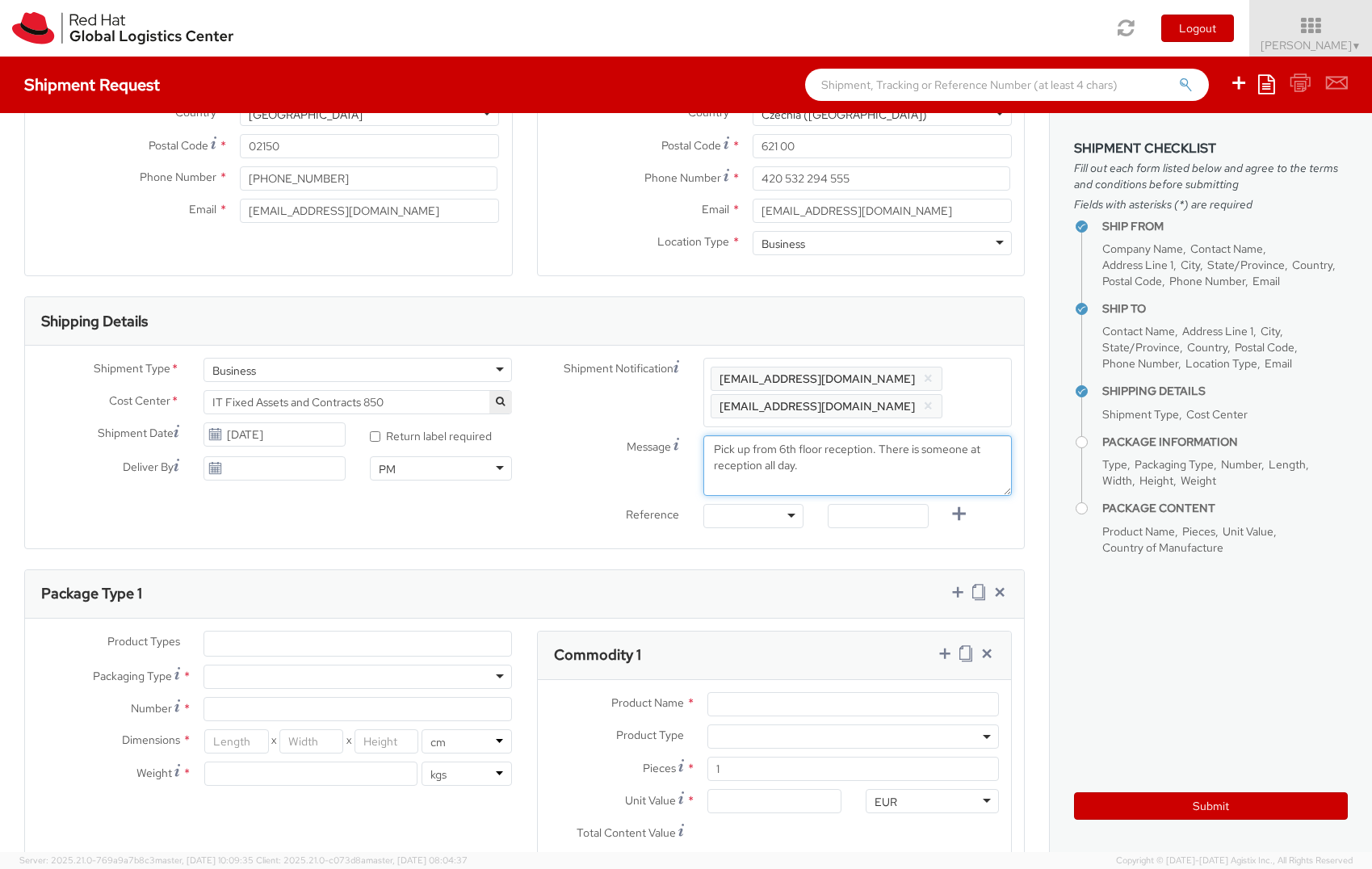
type textarea "Pick up from 6th floor reception. There is someone at reception all day."
click at [584, 522] on div "Reference" at bounding box center [608, 517] width 167 height 27
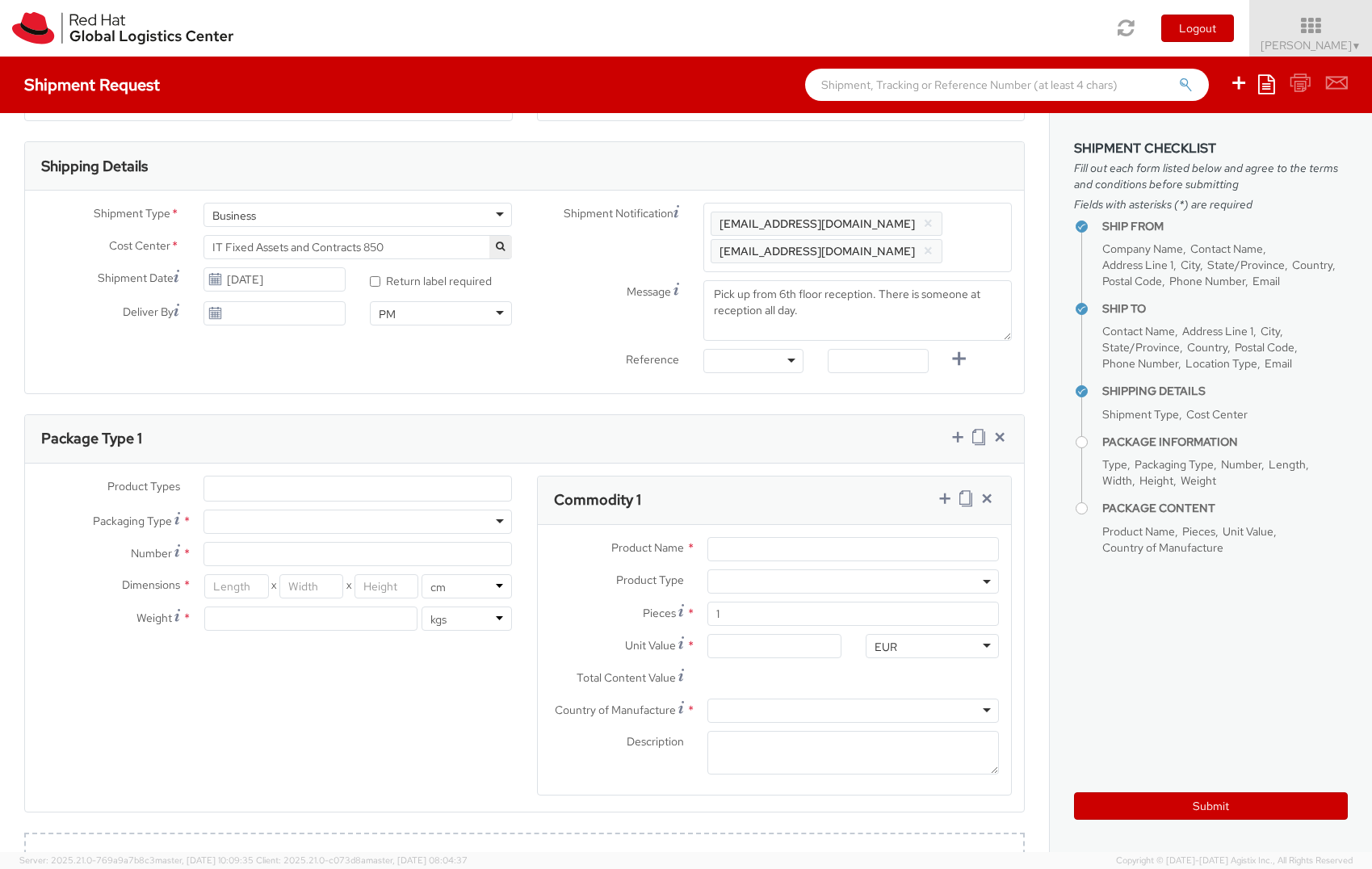
scroll to position [485, 0]
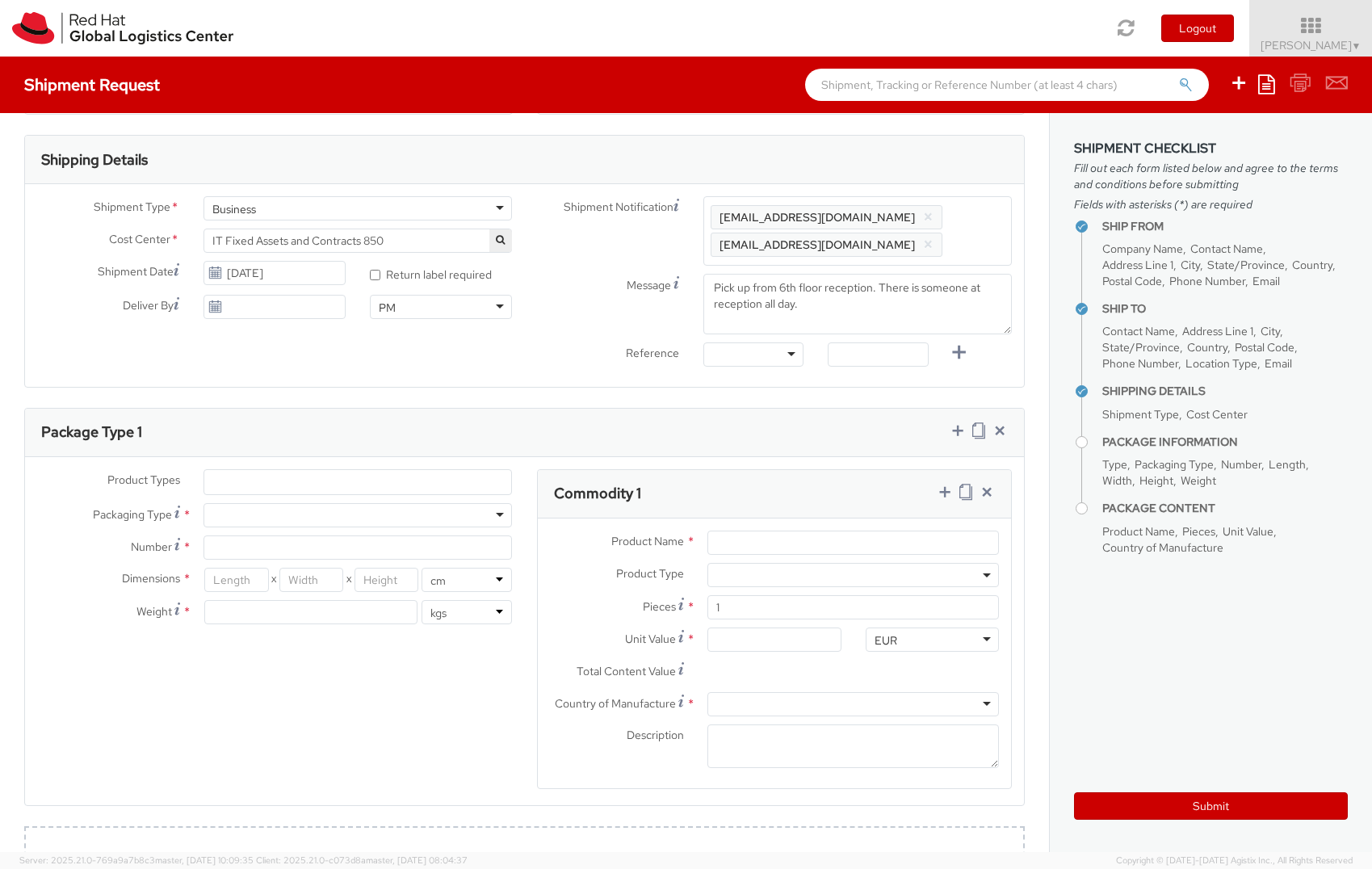
click at [572, 310] on div "Message Pick up from 6th floor reception. There is someone at reception all day." at bounding box center [774, 304] width 500 height 60
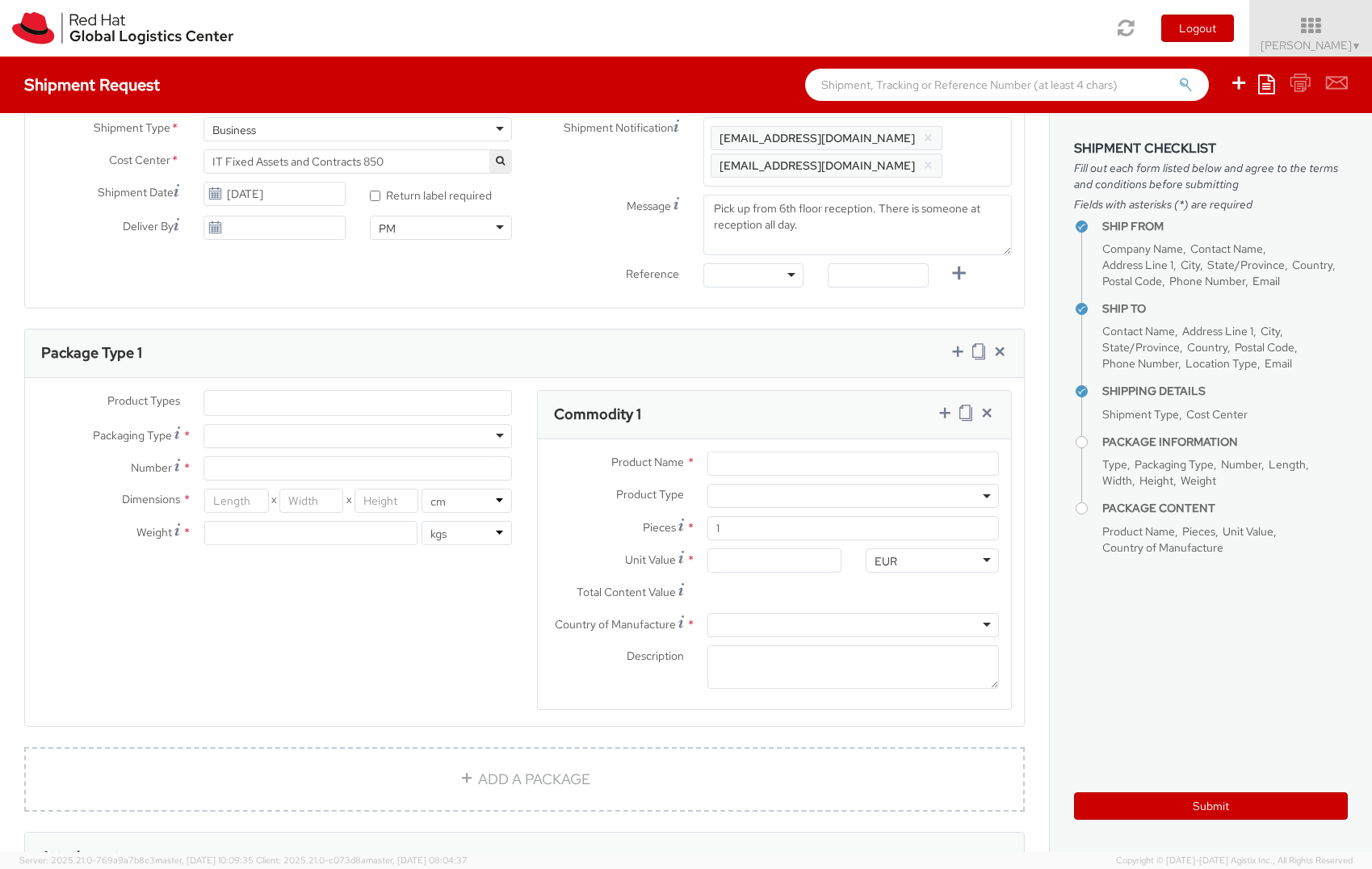
scroll to position [565, 0]
click at [256, 397] on ul at bounding box center [358, 401] width 306 height 24
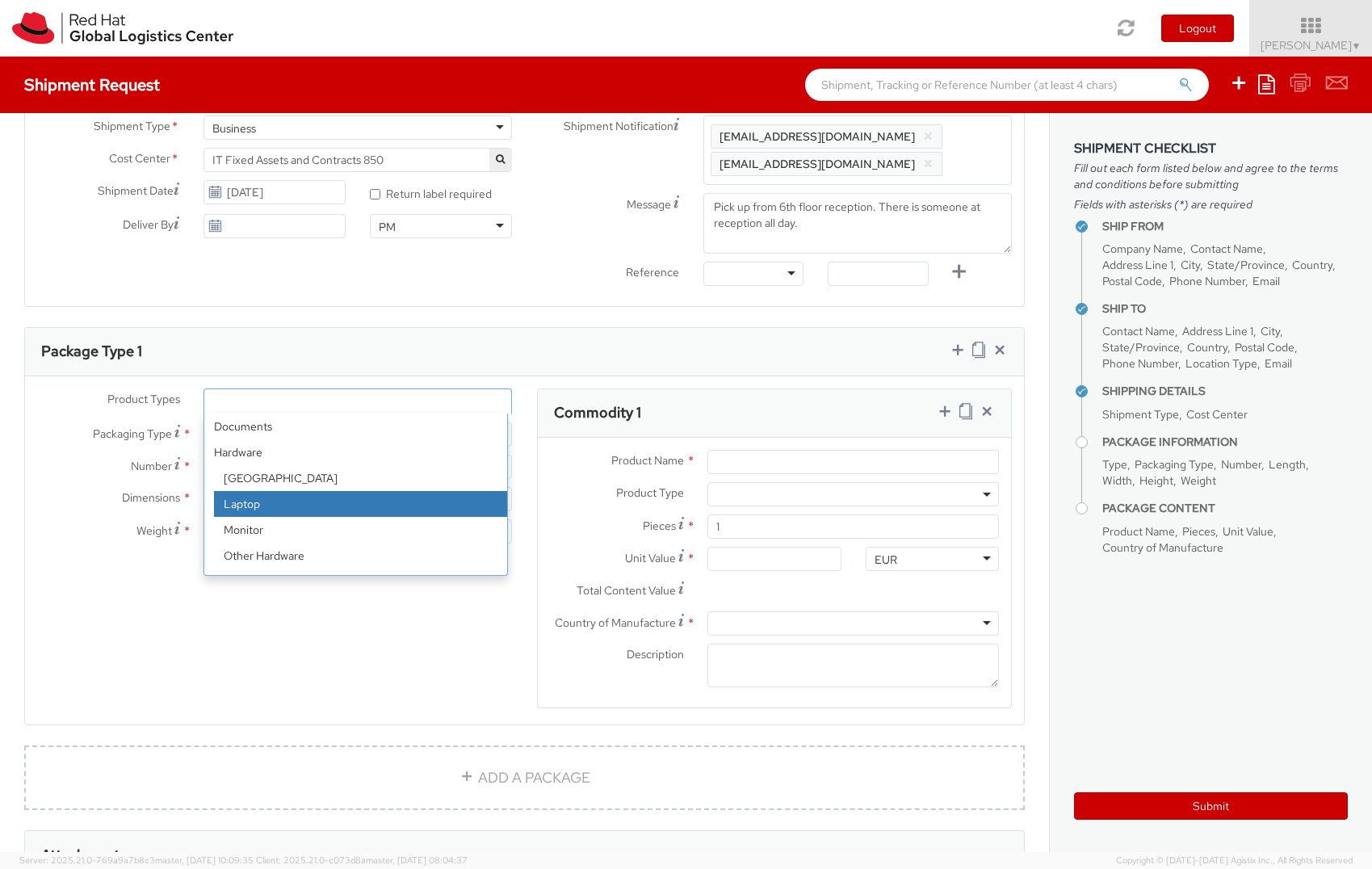
select select "LAPTOP"
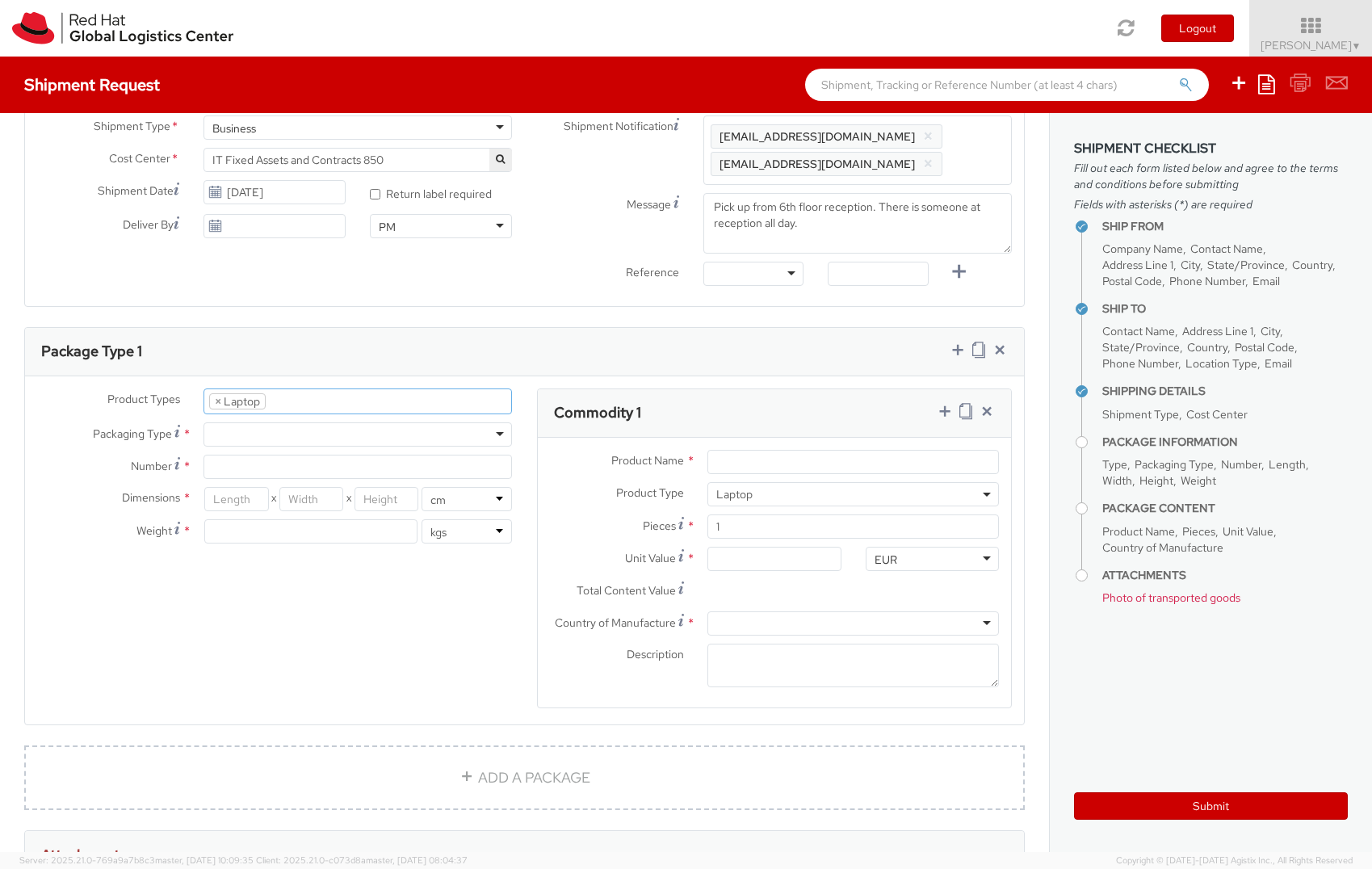
scroll to position [46, 0]
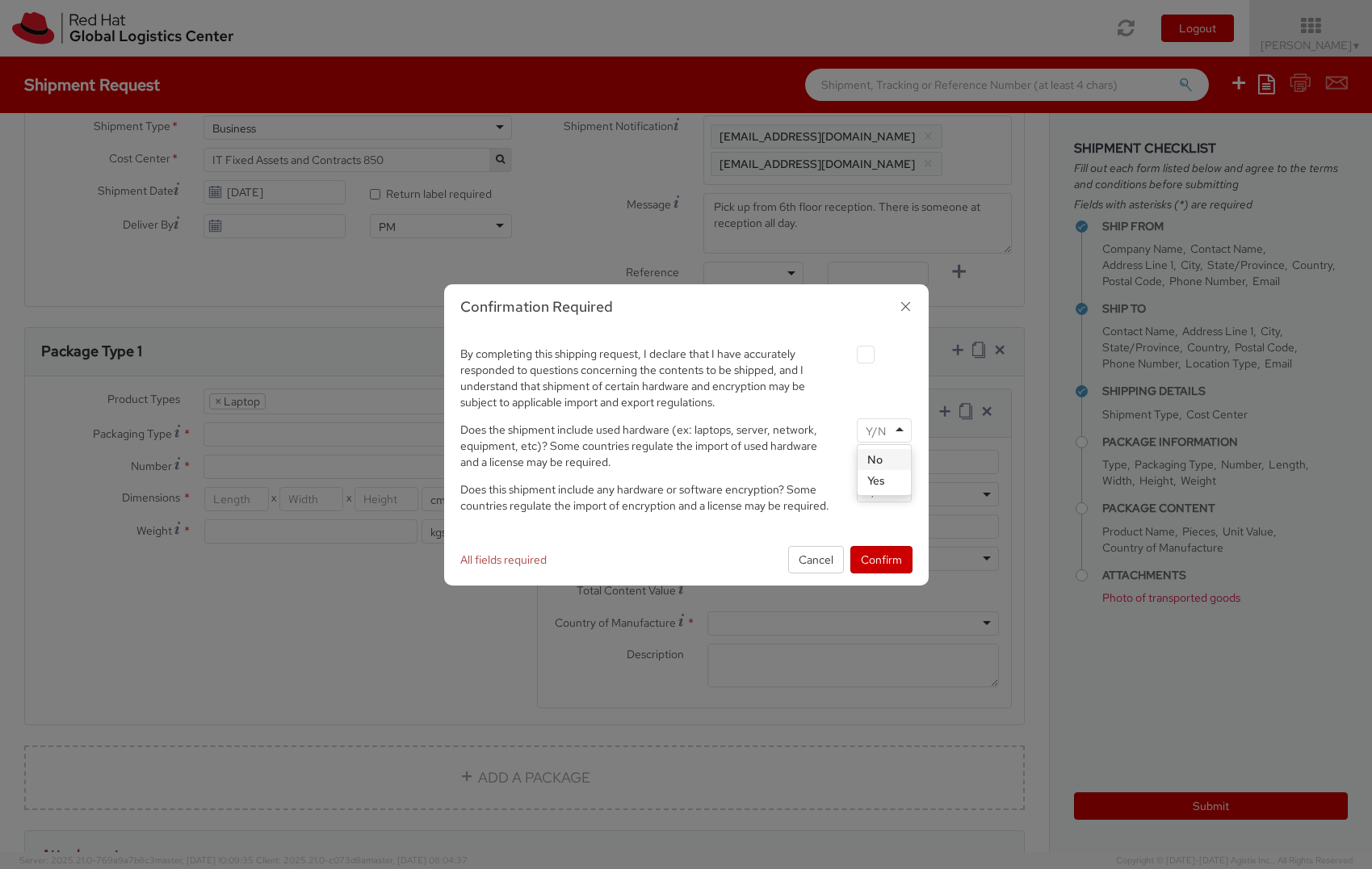
click at [876, 434] on input "select-one" at bounding box center [877, 431] width 23 height 16
click at [883, 484] on input "select-one" at bounding box center [877, 491] width 23 height 16
click at [883, 563] on button "Confirm" at bounding box center [881, 560] width 62 height 27
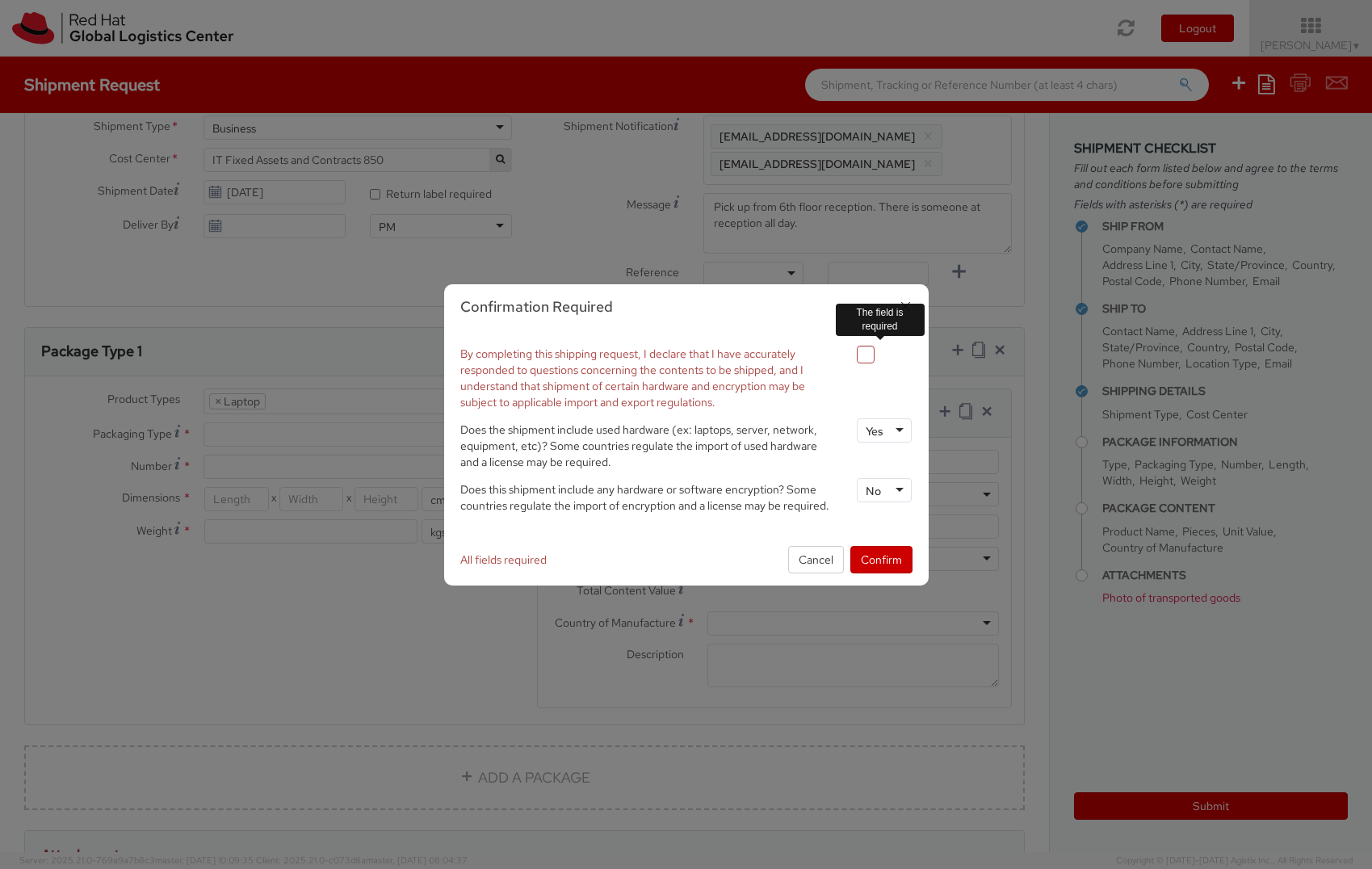
click at [853, 353] on div at bounding box center [884, 353] width 79 height 22
click at [865, 355] on label at bounding box center [866, 354] width 18 height 18
click at [852, 355] on input "checkbox" at bounding box center [847, 355] width 11 height 11
checkbox input "true"
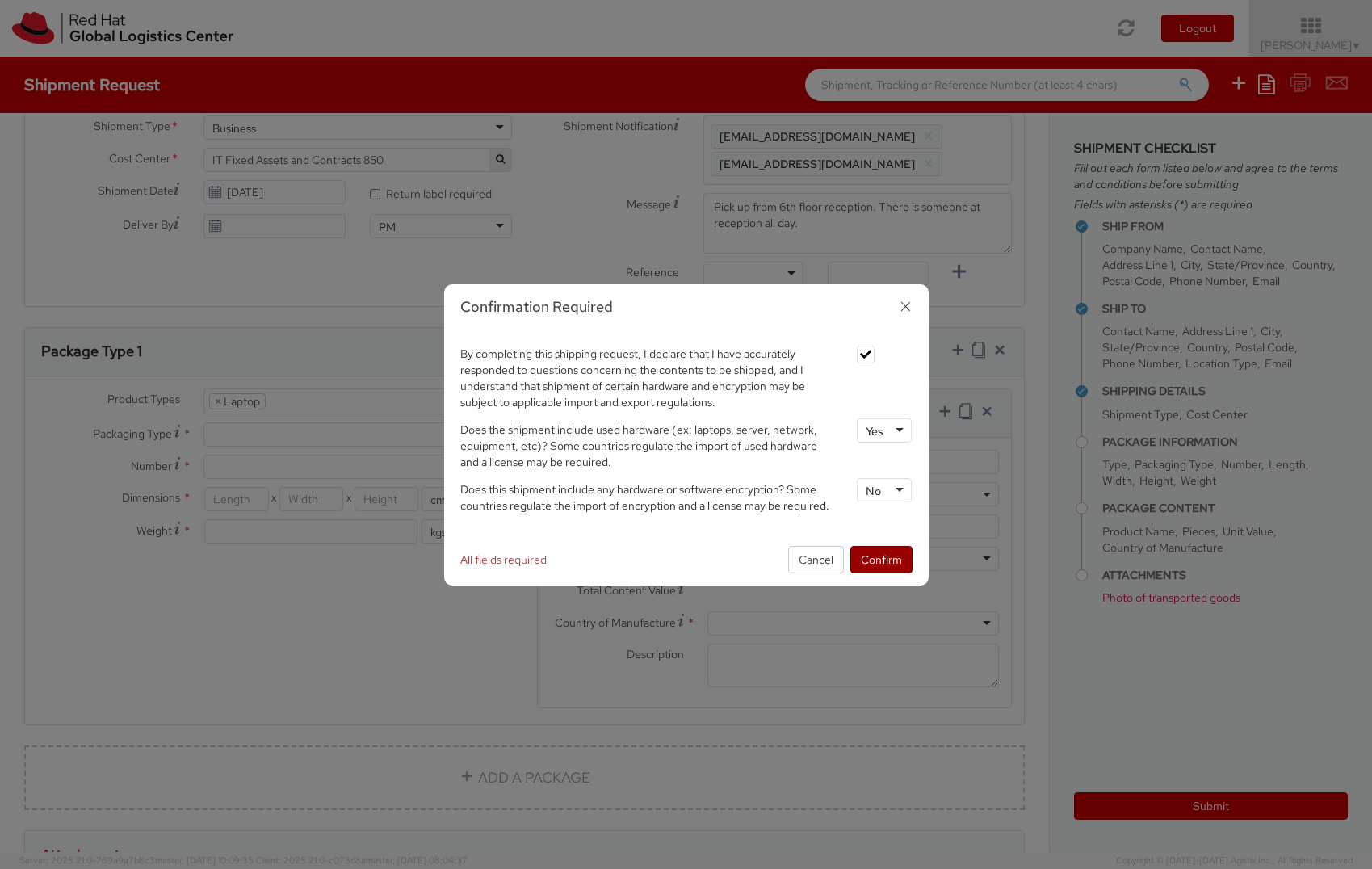
click at [876, 558] on button "Confirm" at bounding box center [881, 560] width 62 height 27
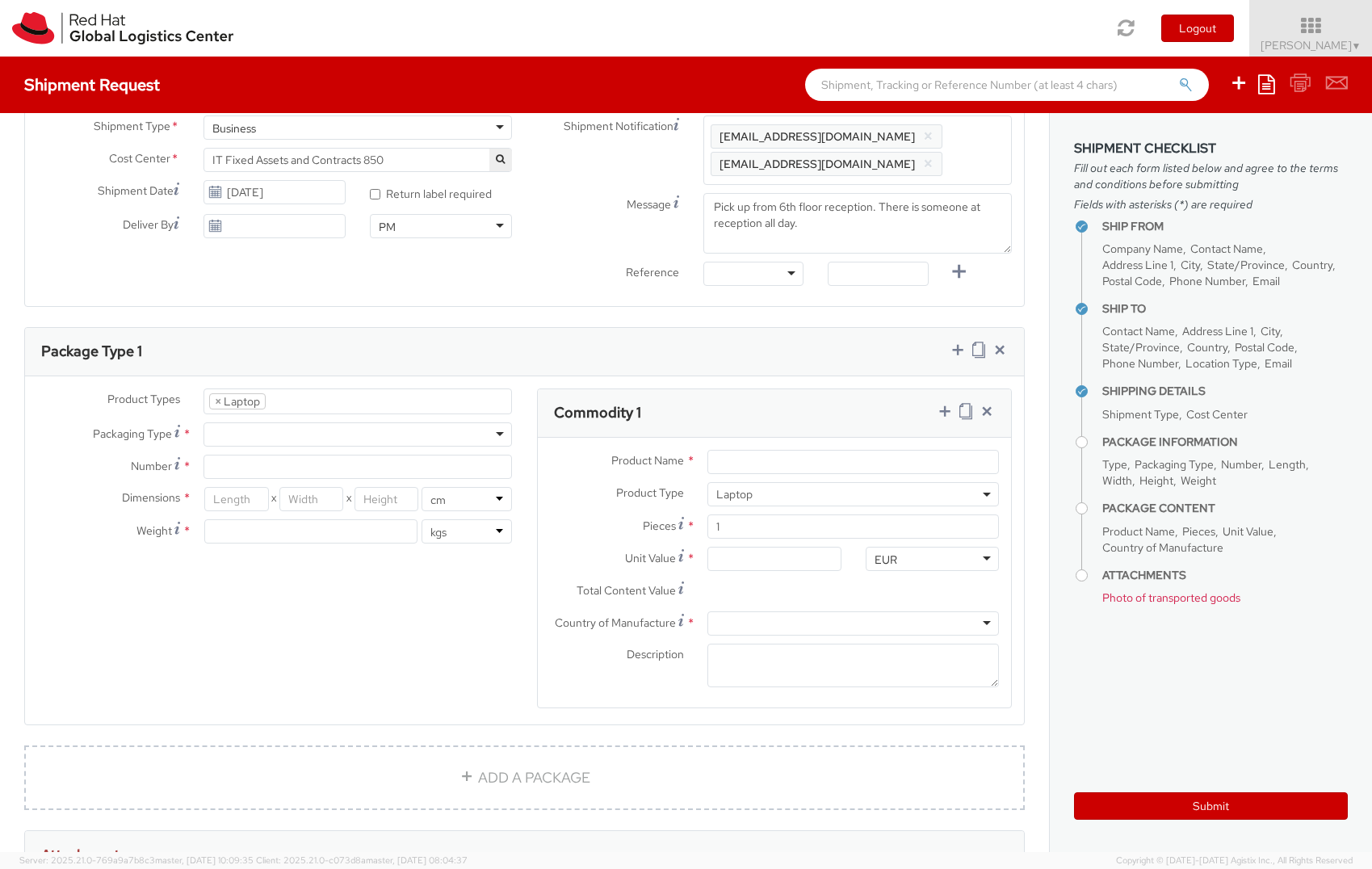
click at [485, 311] on div "Ship From Location Location * RH - Helsinki - MSO RH - Helsinki - MSO RH - Amst…" at bounding box center [525, 380] width 1049 height 1664
click at [261, 434] on div at bounding box center [358, 434] width 308 height 24
click at [259, 466] on input "Number *" at bounding box center [358, 466] width 308 height 24
click at [260, 466] on input "Number *" at bounding box center [358, 466] width 308 height 24
click at [185, 465] on span "*" at bounding box center [187, 466] width 9 height 17
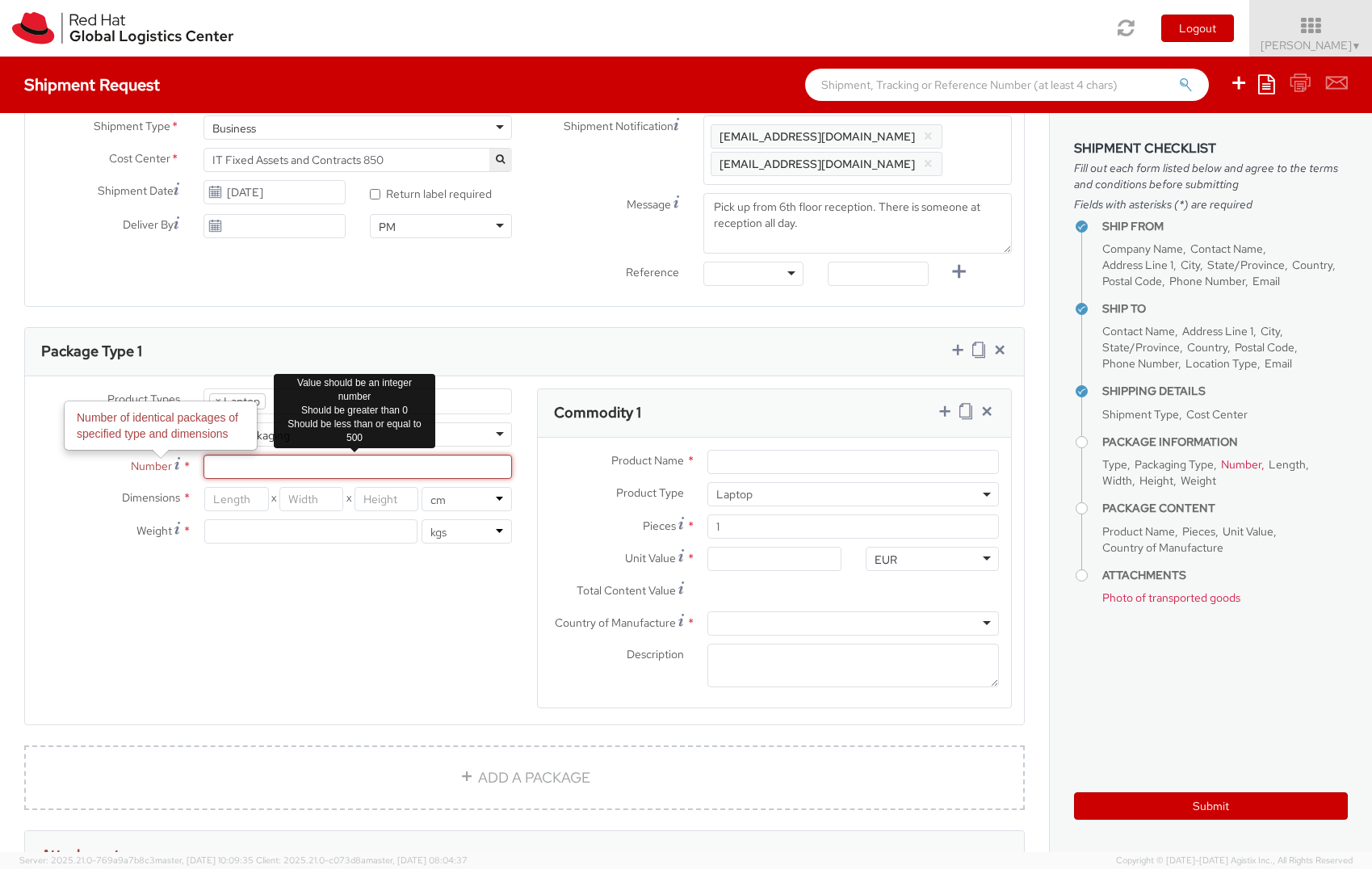
click at [229, 470] on input "Number Number of identical packages of specified type and dimensions *" at bounding box center [358, 466] width 308 height 24
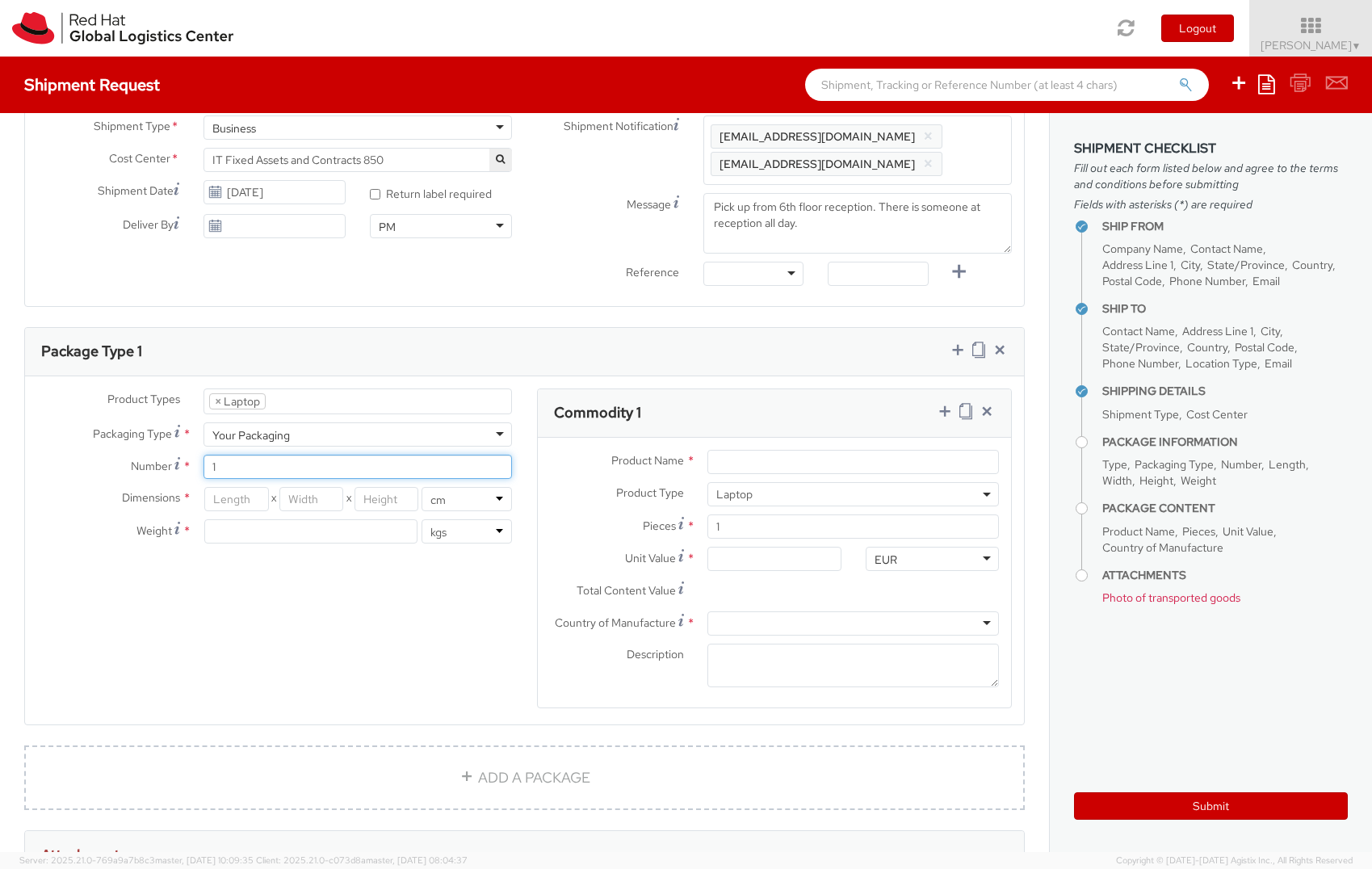
type input "1"
type input "53"
click at [288, 498] on input "number" at bounding box center [311, 499] width 64 height 24
type input "7.5"
type input "32"
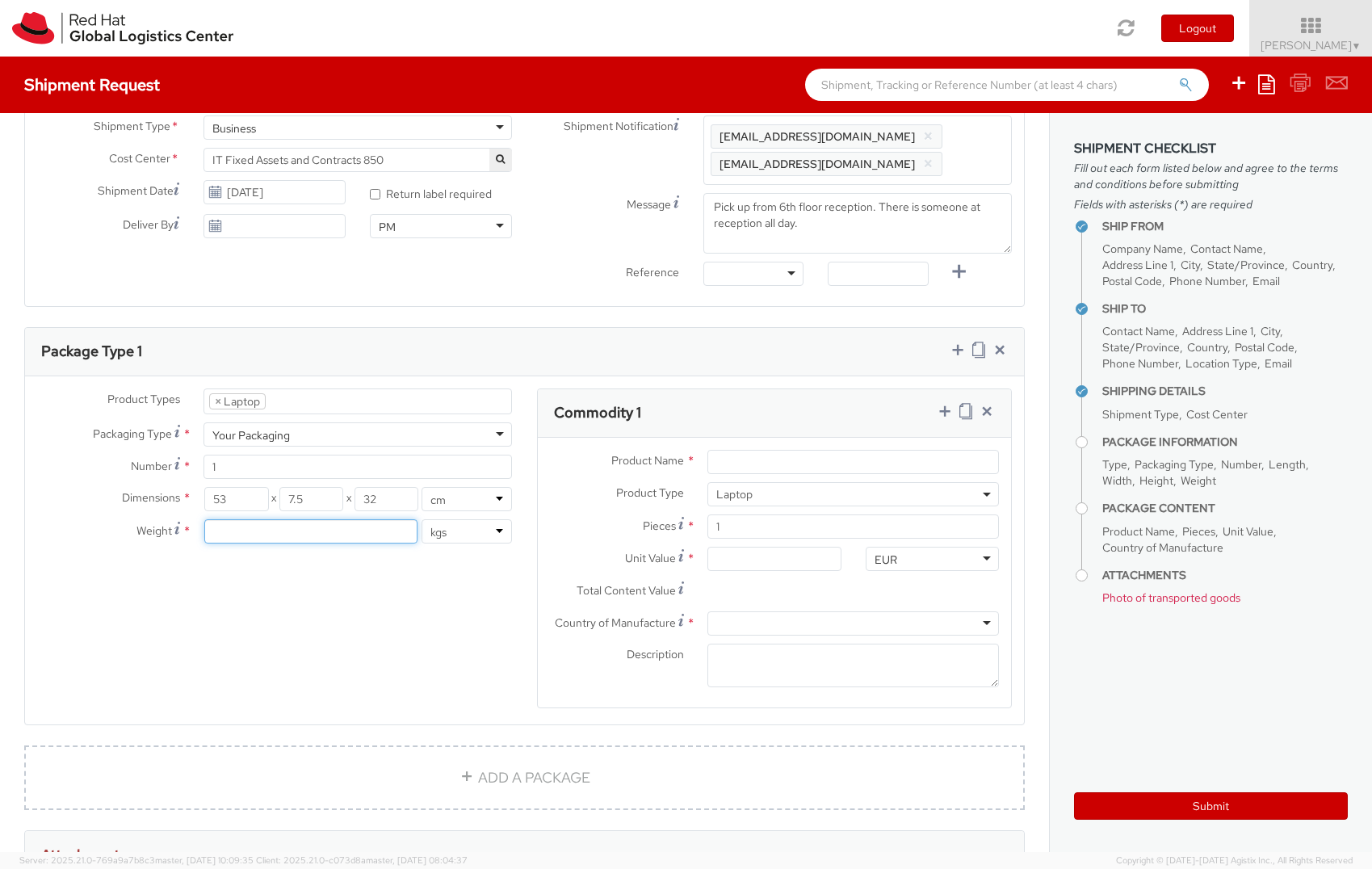
click at [230, 526] on input "number" at bounding box center [311, 531] width 214 height 24
type input "2"
type input "1"
click at [744, 464] on input "Product Name *" at bounding box center [853, 462] width 291 height 24
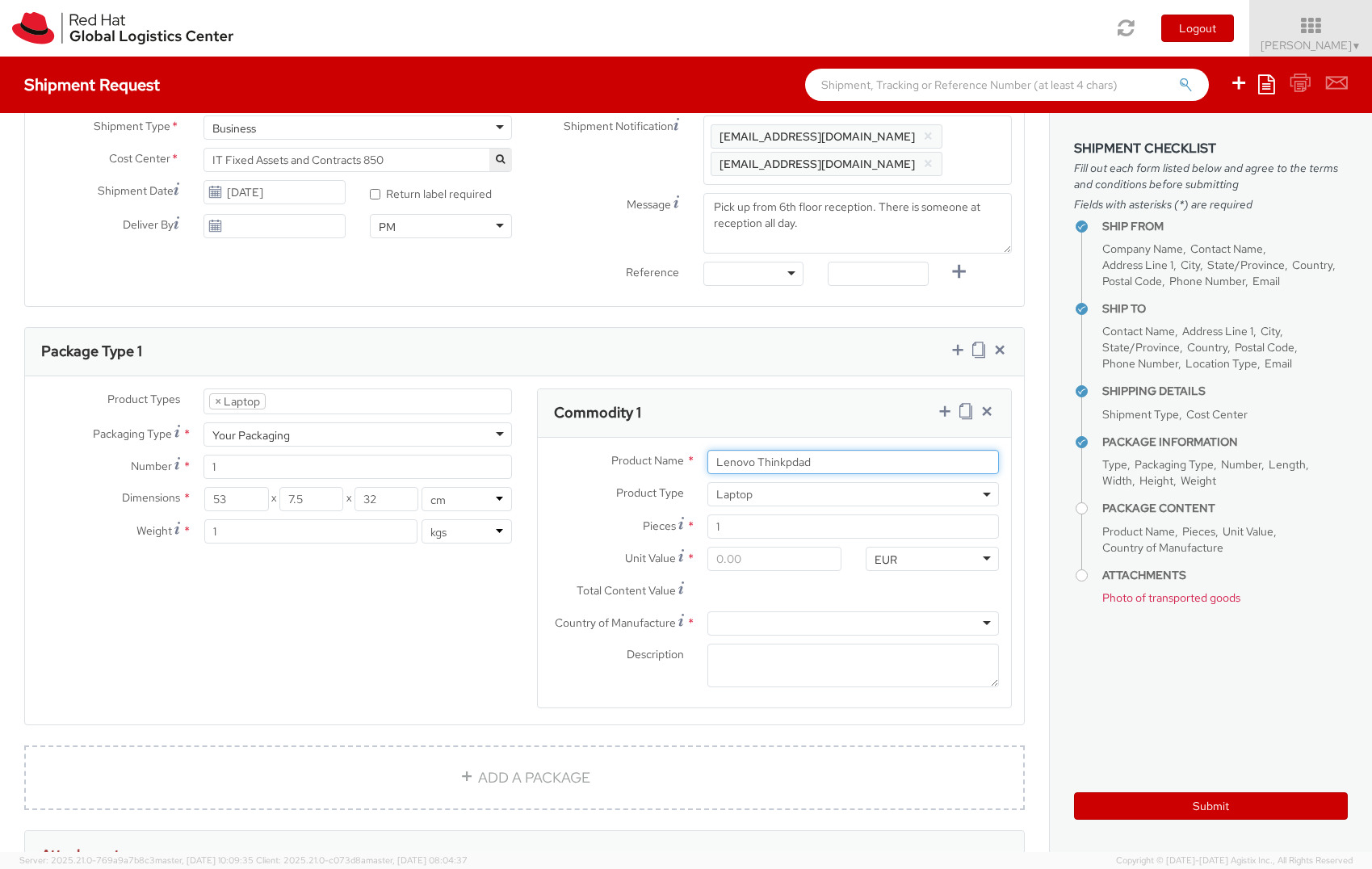
type input "Lenovo Thinkpdad"
click at [780, 570] on input "Unit Value *" at bounding box center [774, 559] width 134 height 24
click at [764, 617] on div at bounding box center [853, 623] width 291 height 24
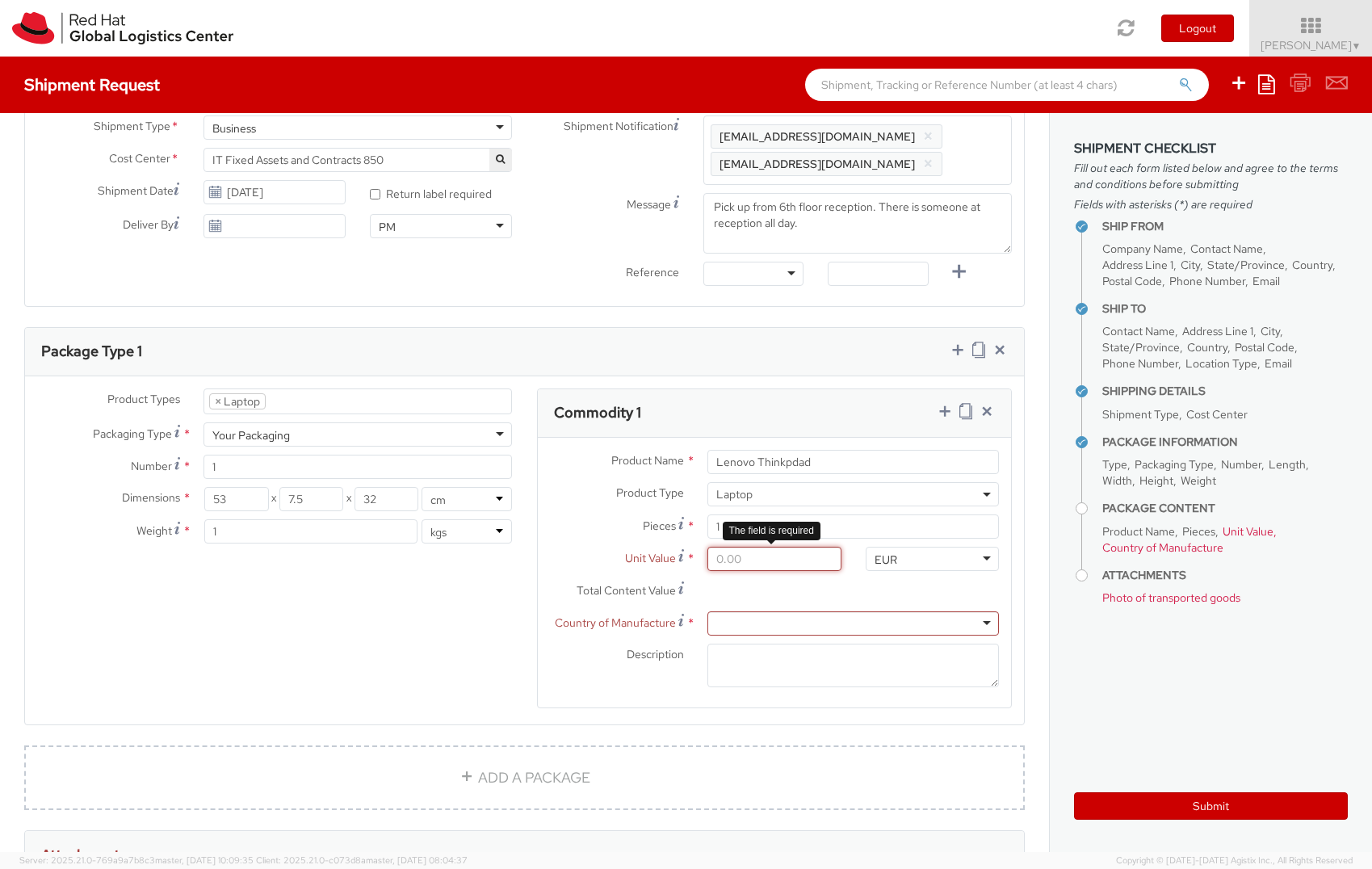
click at [760, 563] on input "Unit Value *" at bounding box center [774, 559] width 134 height 24
type input "1.00"
click at [427, 617] on div "Product Types * Documents Docking Station Laptop Monitor Other Hardware Server …" at bounding box center [525, 559] width 999 height 341
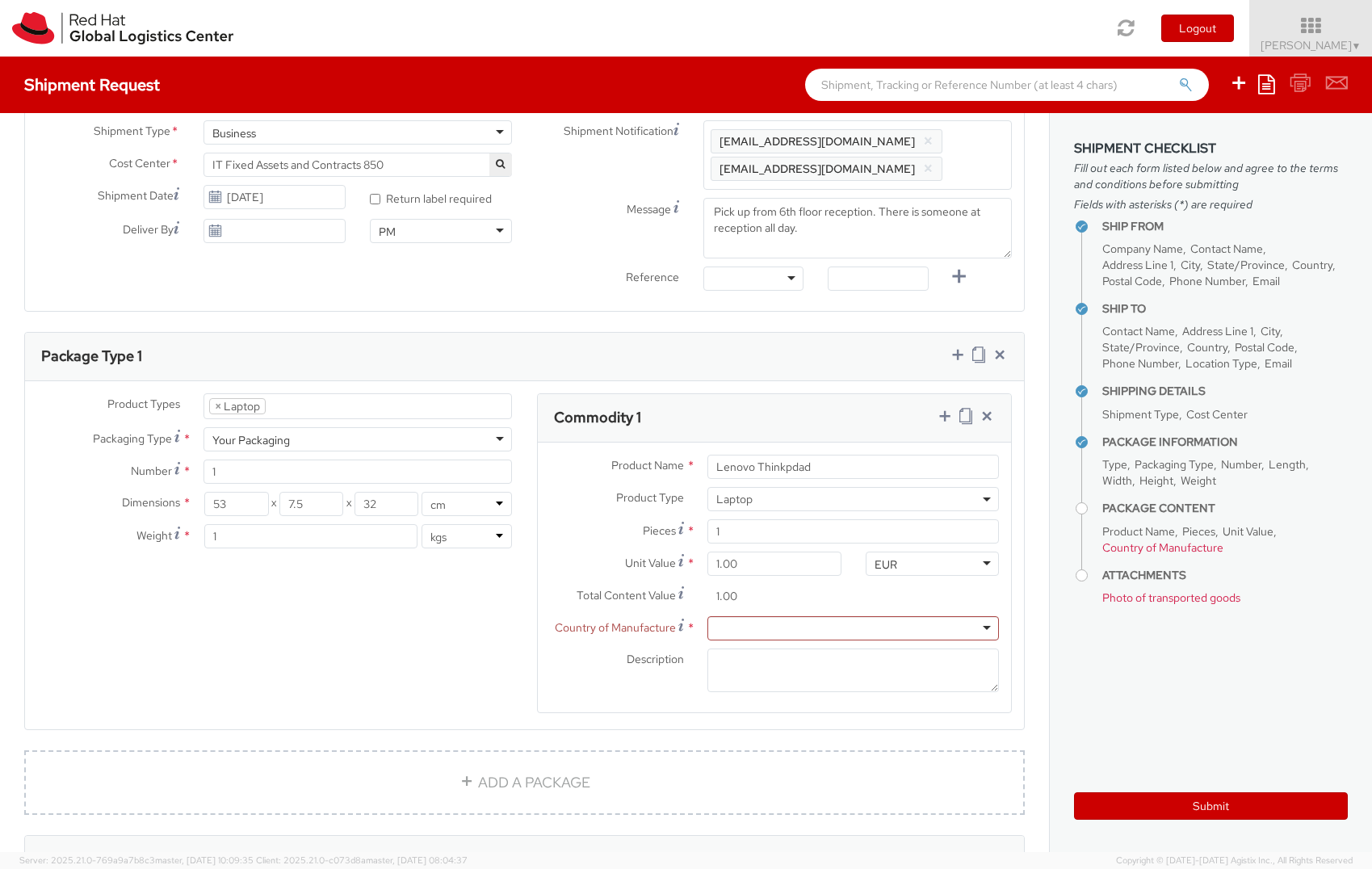
scroll to position [565, 0]
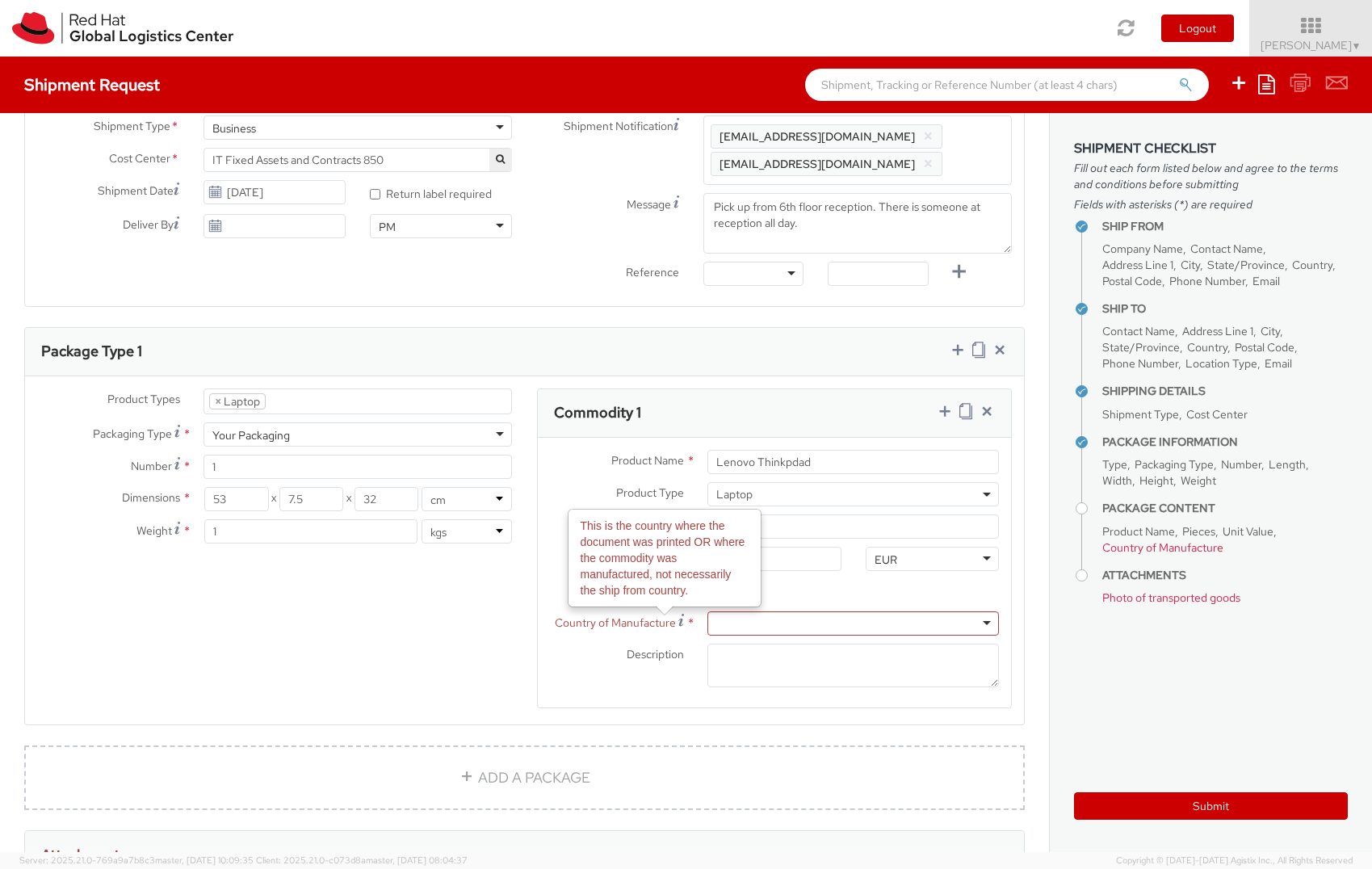
click at [679, 619] on use at bounding box center [681, 619] width 5 height 12
click at [738, 618] on div at bounding box center [853, 623] width 291 height 24
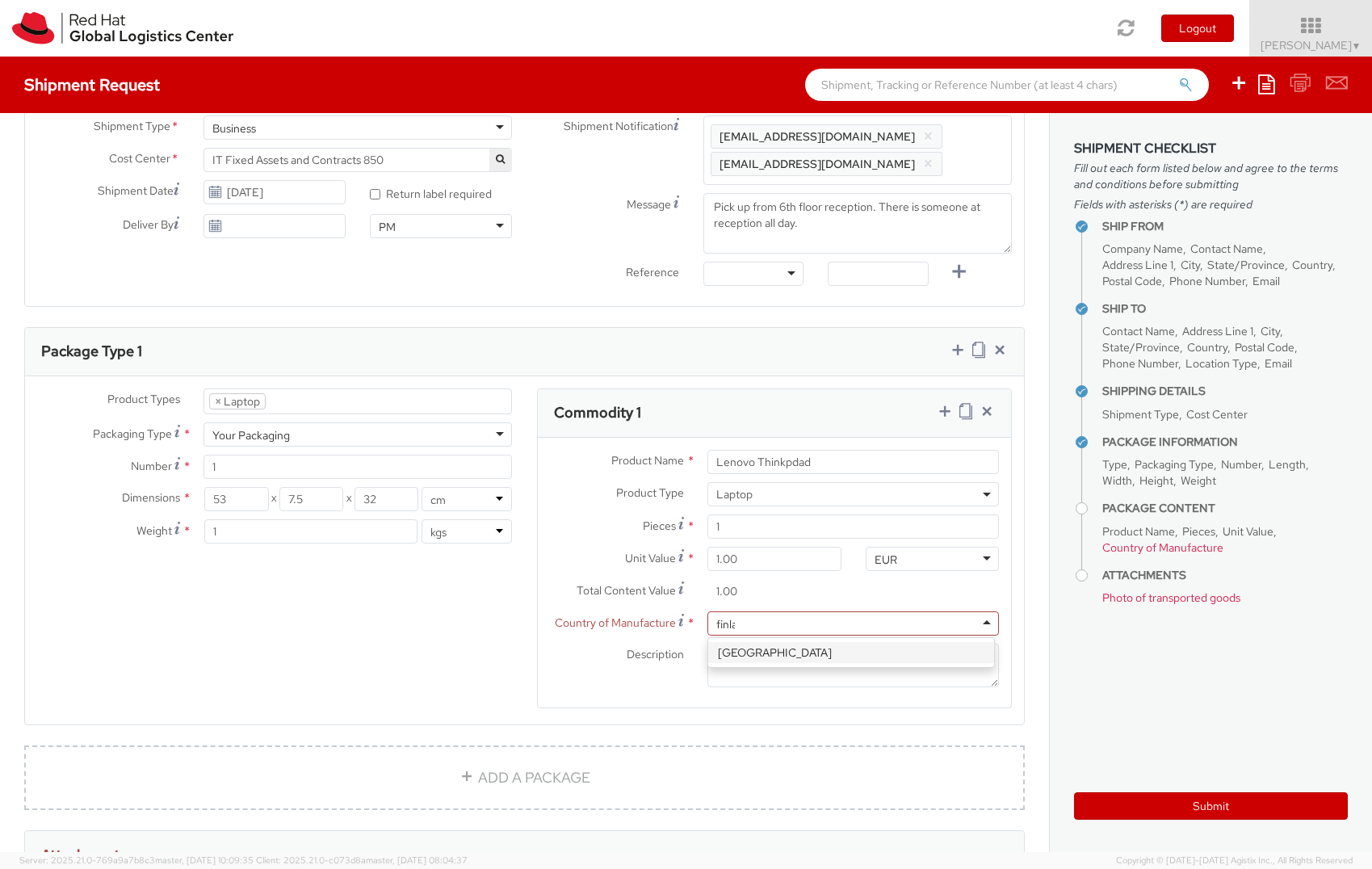
type input "finlan"
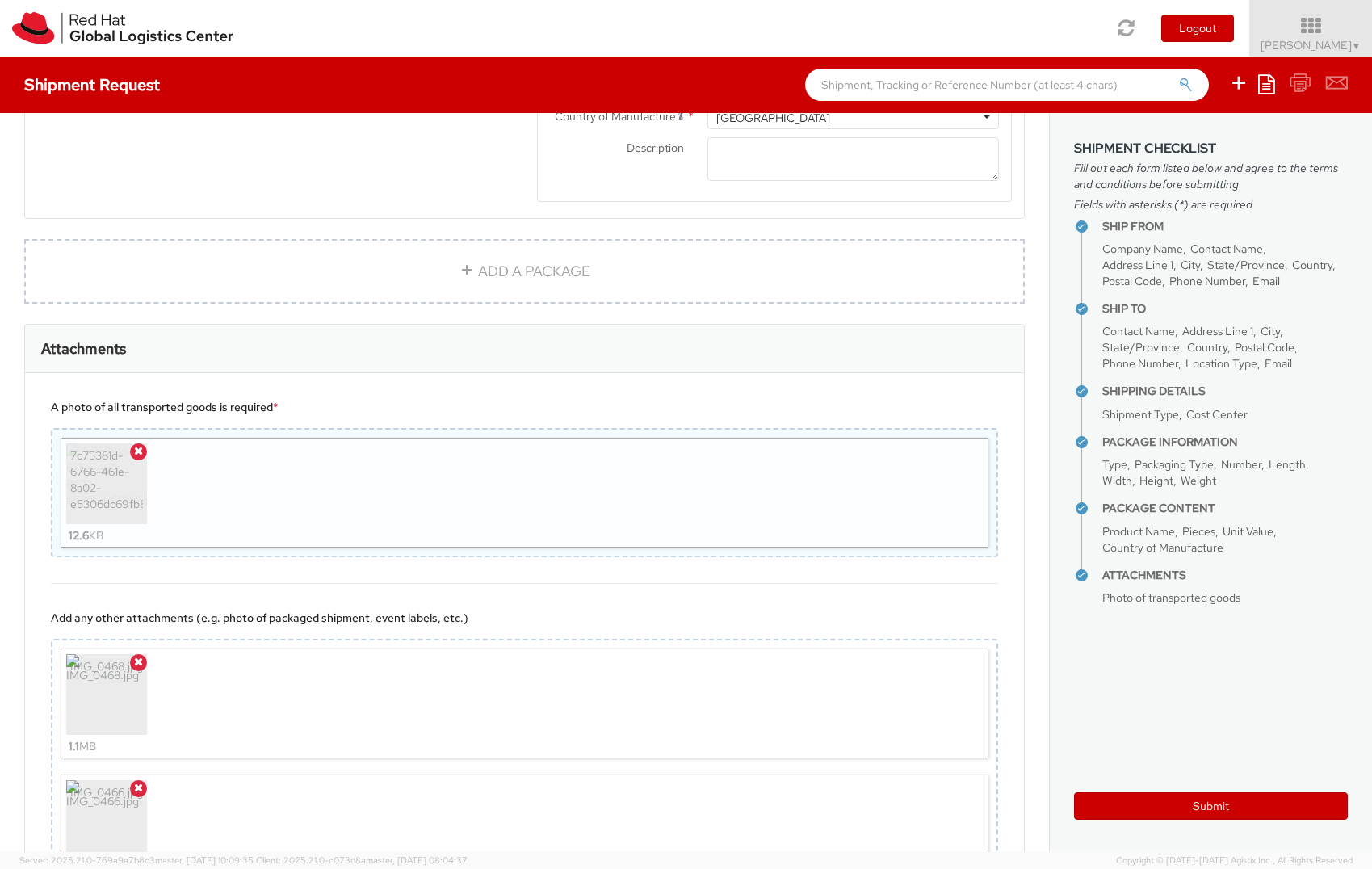
scroll to position [1225, 0]
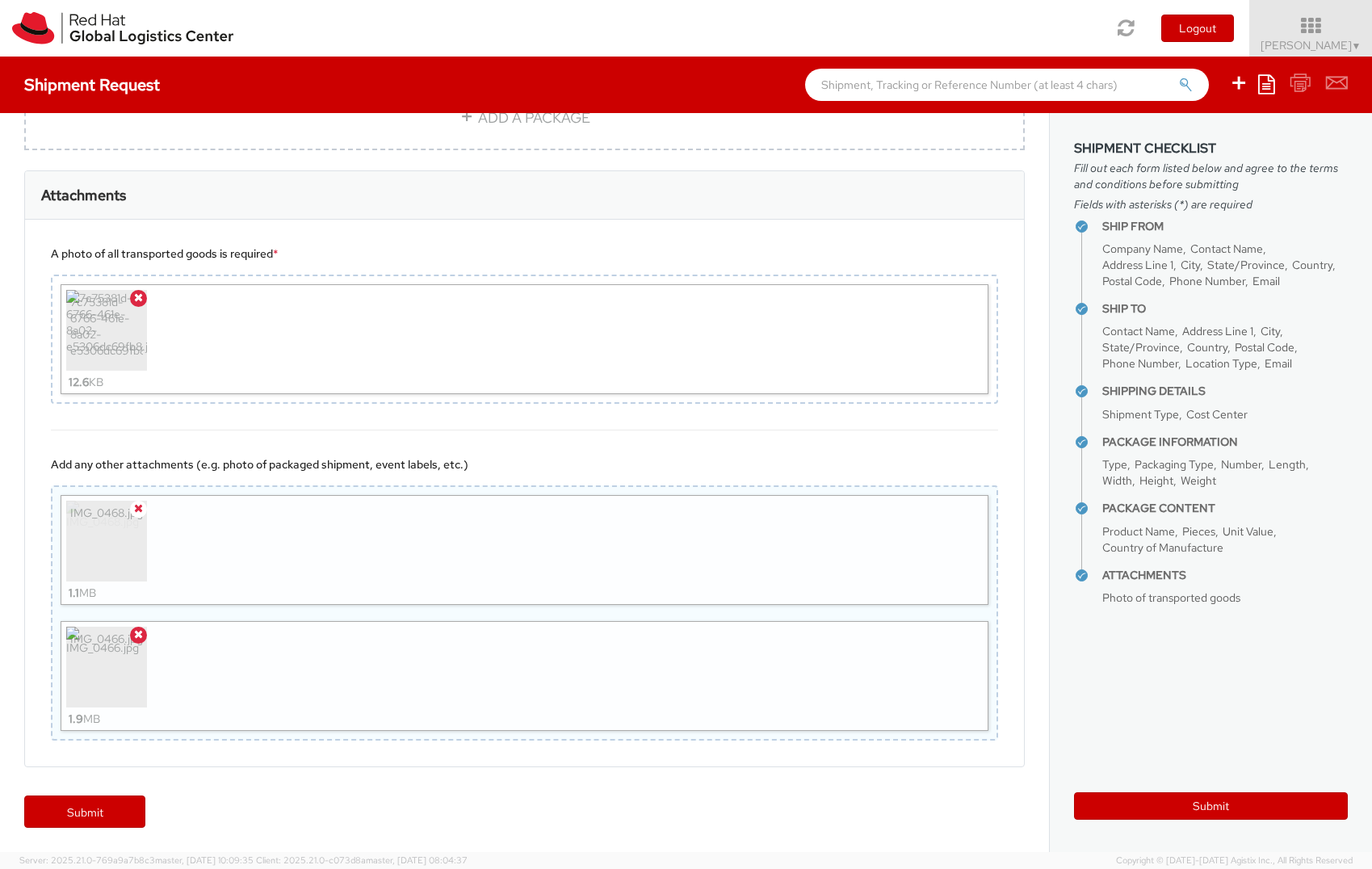
click at [140, 513] on icon at bounding box center [139, 508] width 9 height 12
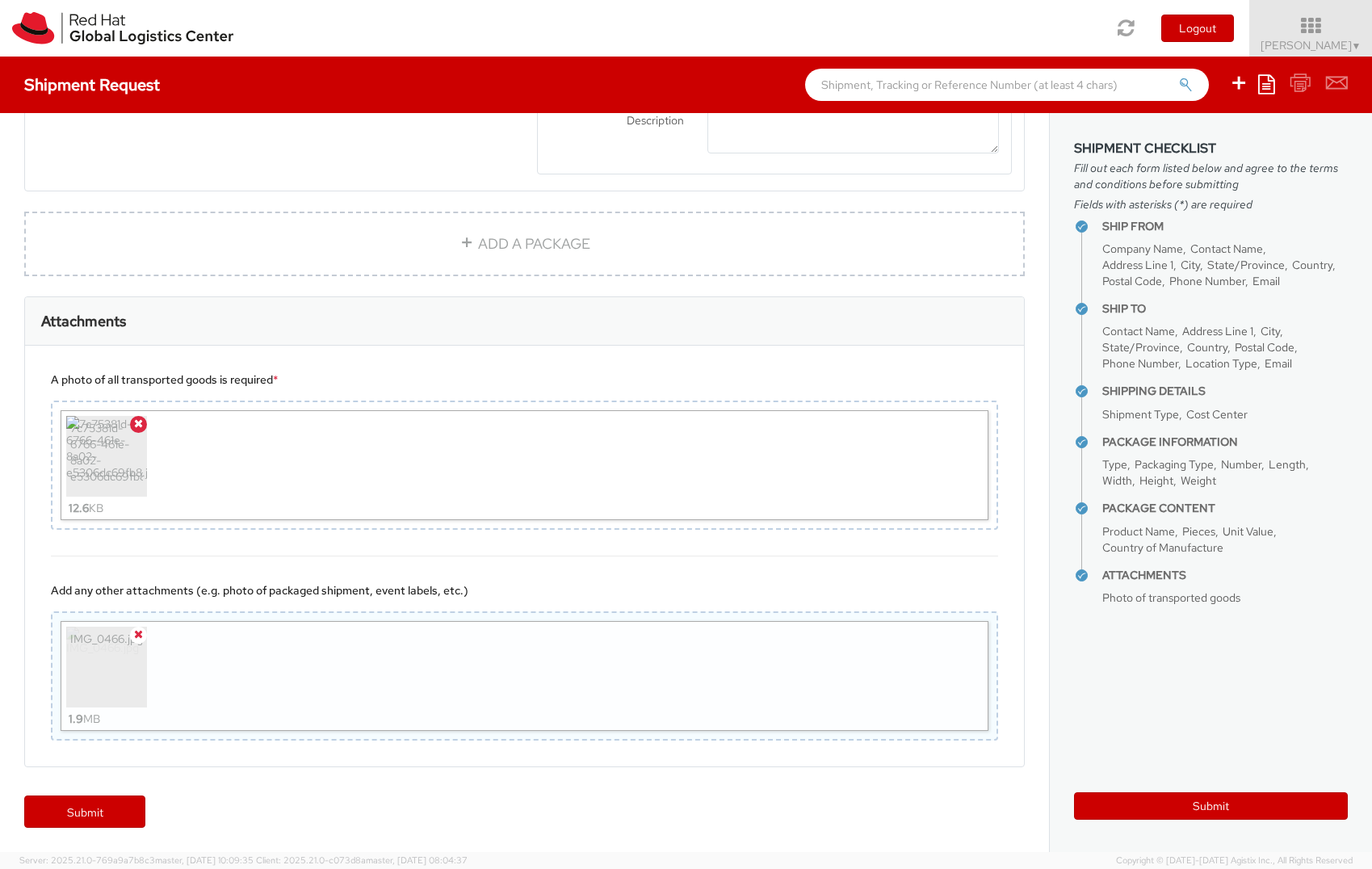
scroll to position [1099, 0]
click at [588, 595] on div "Add any other attachments (e.g. photo of packaged shipment, event labels, etc.)" at bounding box center [524, 590] width 947 height 16
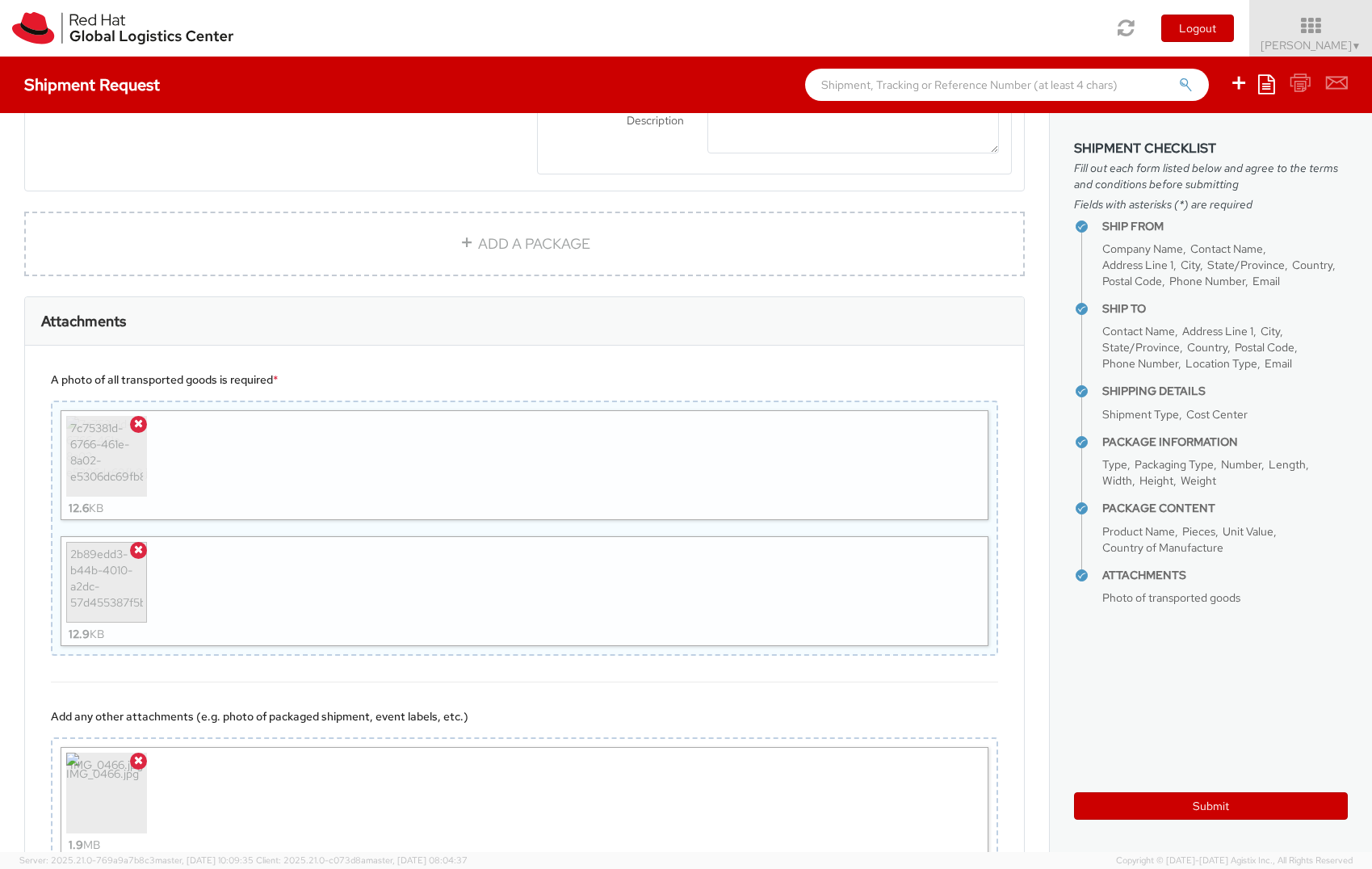
scroll to position [1225, 0]
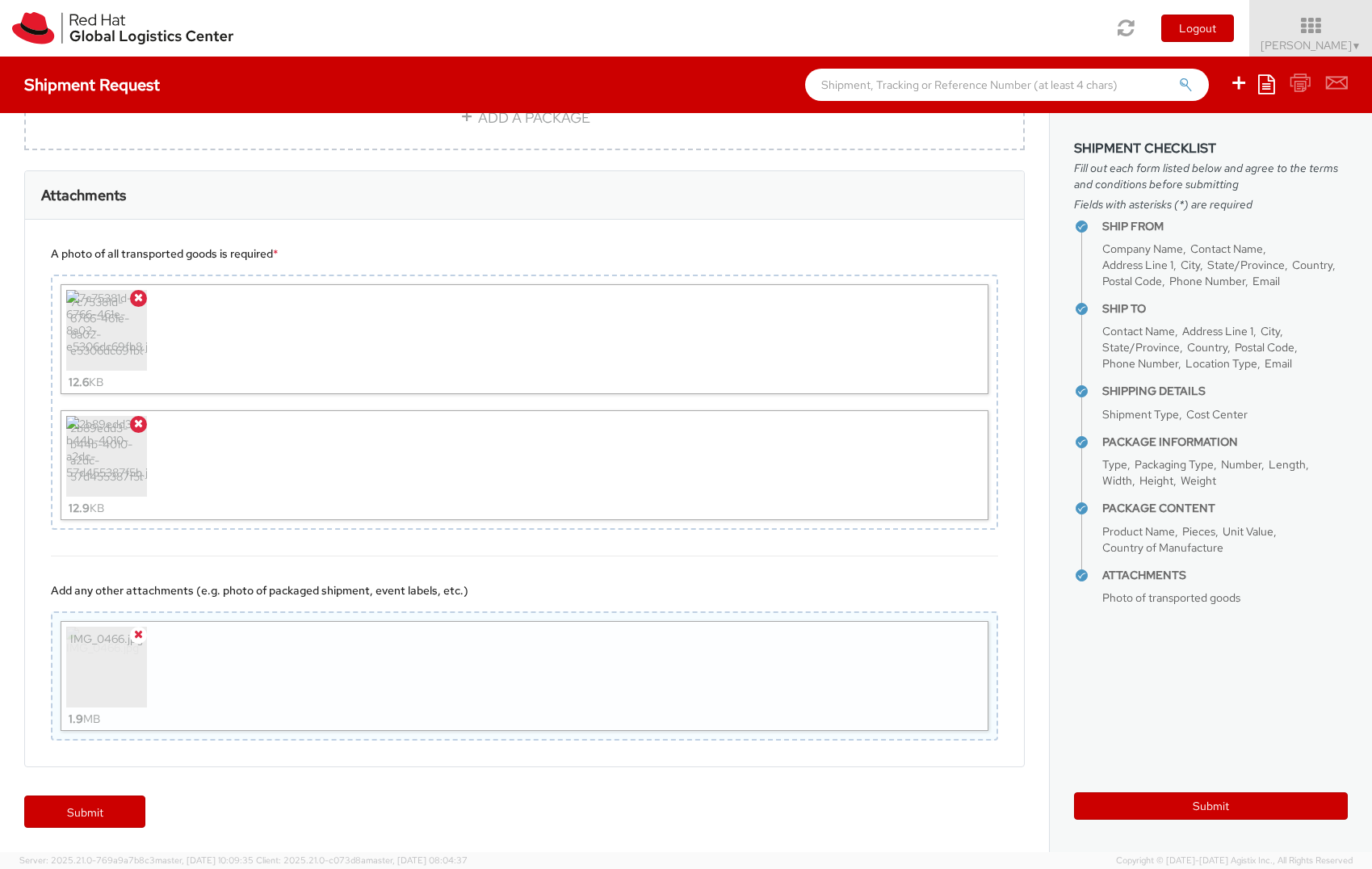
click at [142, 632] on icon at bounding box center [139, 634] width 9 height 12
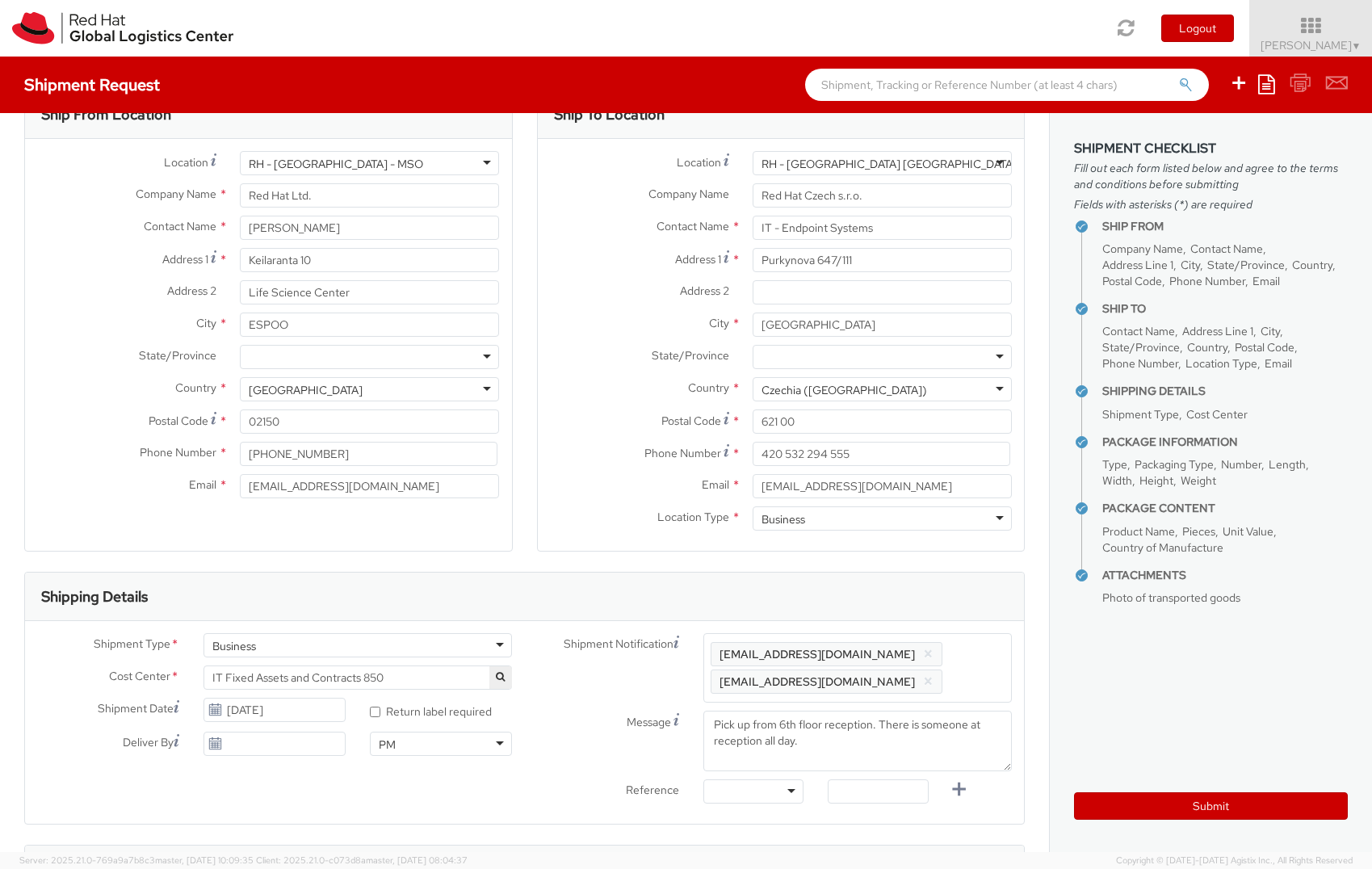
scroll to position [0, 0]
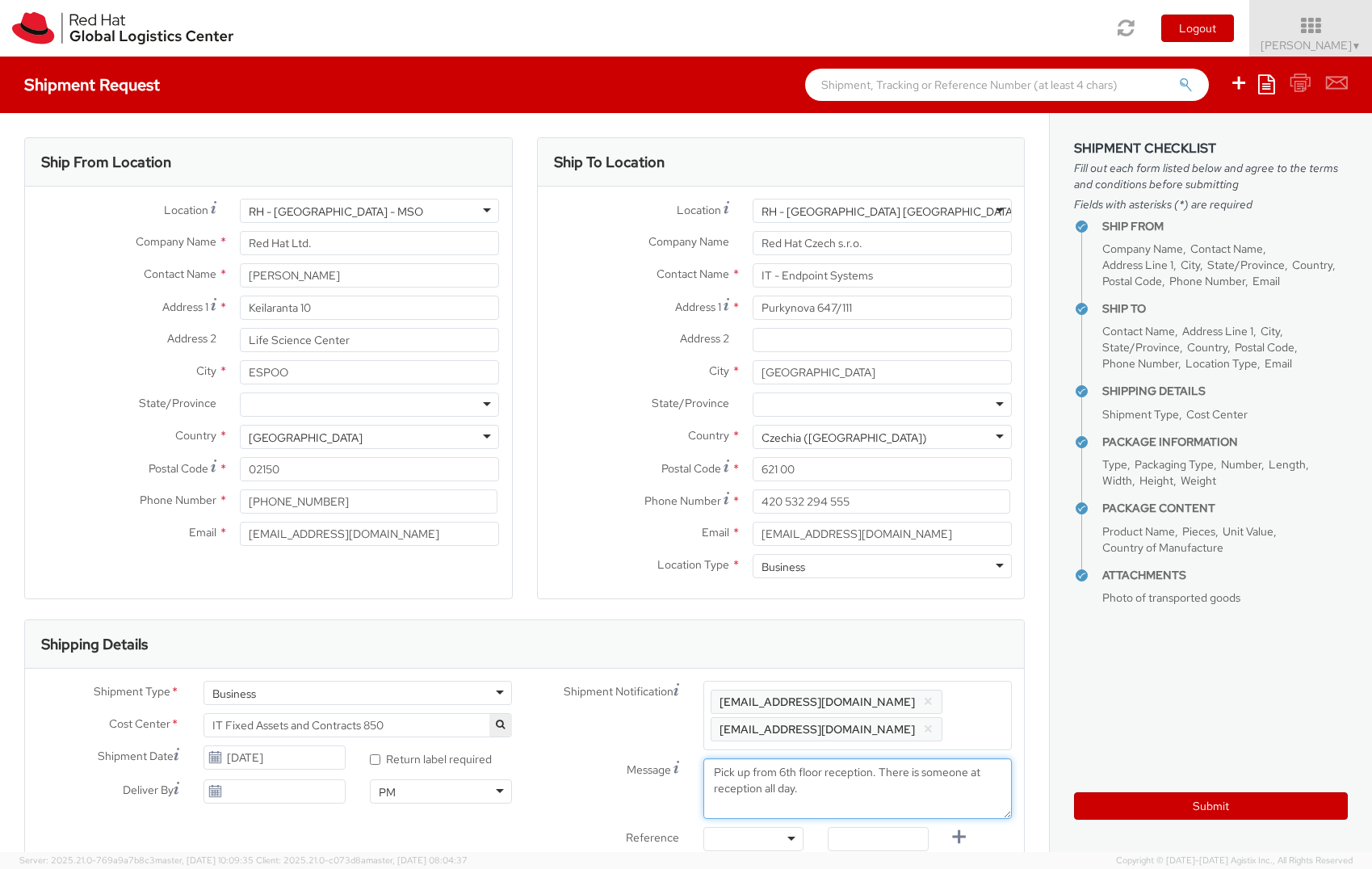
click at [820, 771] on textarea "Pick up from 6th floor reception. There is someone at reception all day." at bounding box center [857, 788] width 308 height 60
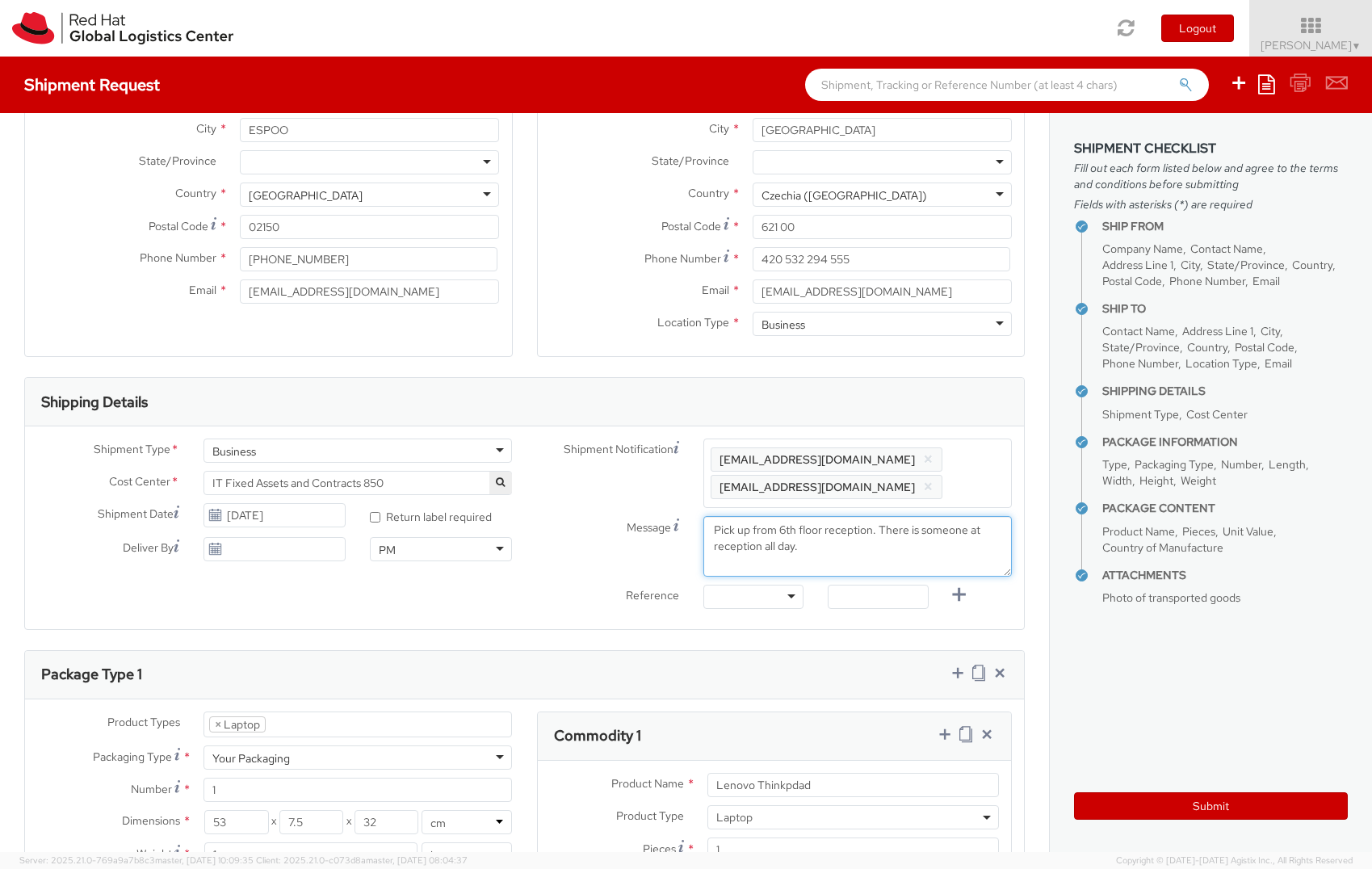
scroll to position [485, 0]
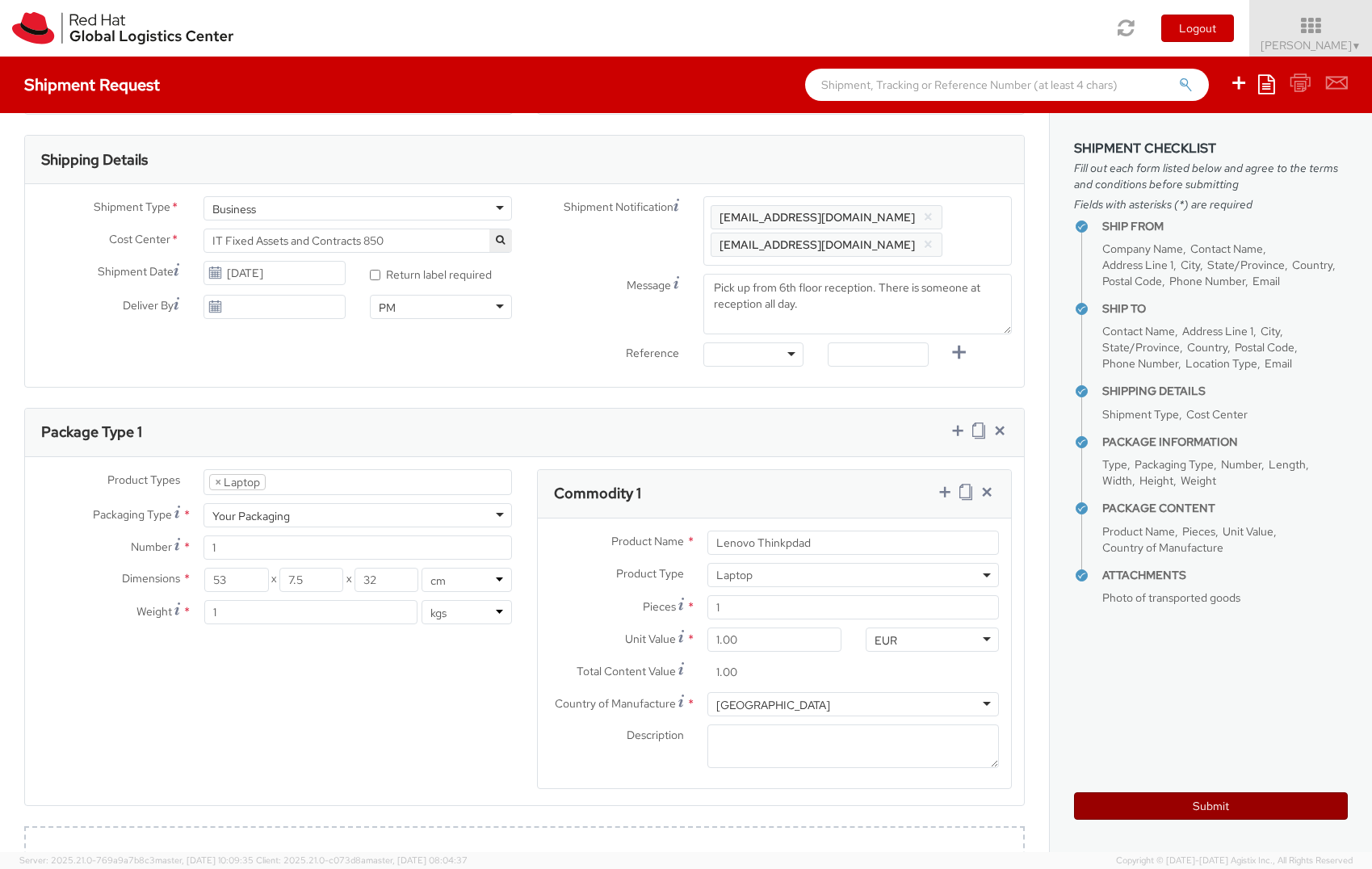
click at [1207, 801] on button "Submit" at bounding box center [1212, 806] width 274 height 27
